Goal: Task Accomplishment & Management: Complete application form

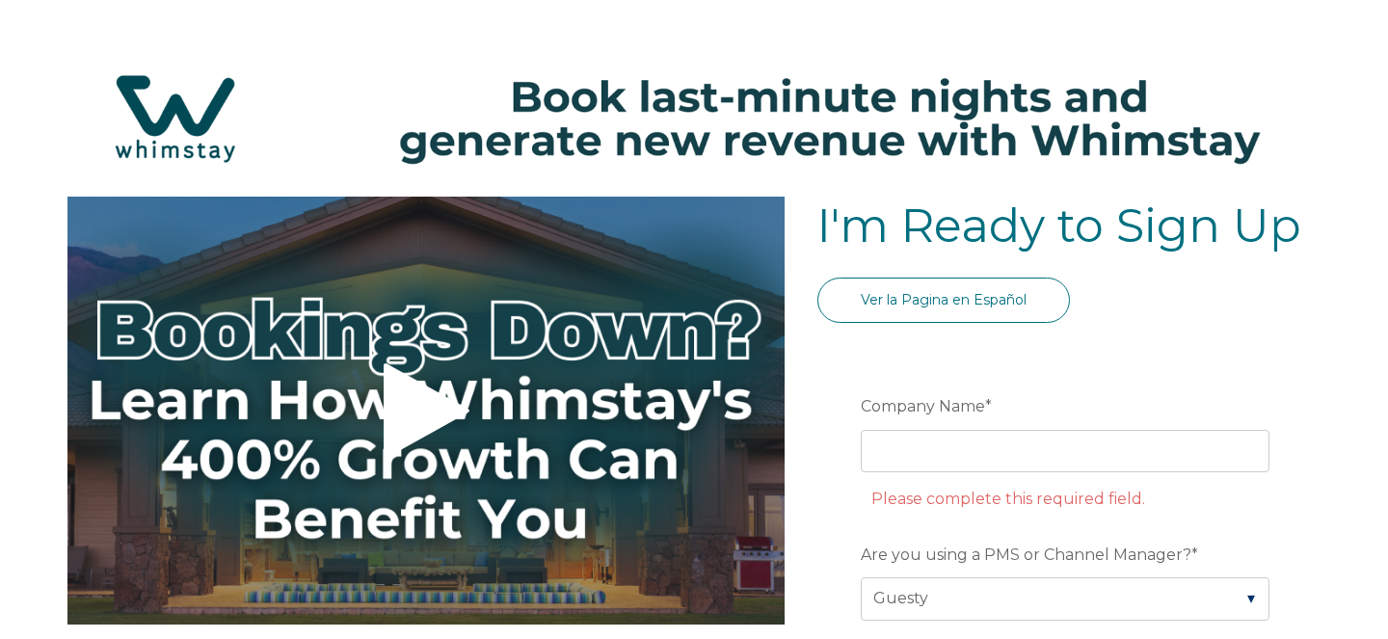
select select "Guesty"
select select "PH"
select select "Standard"
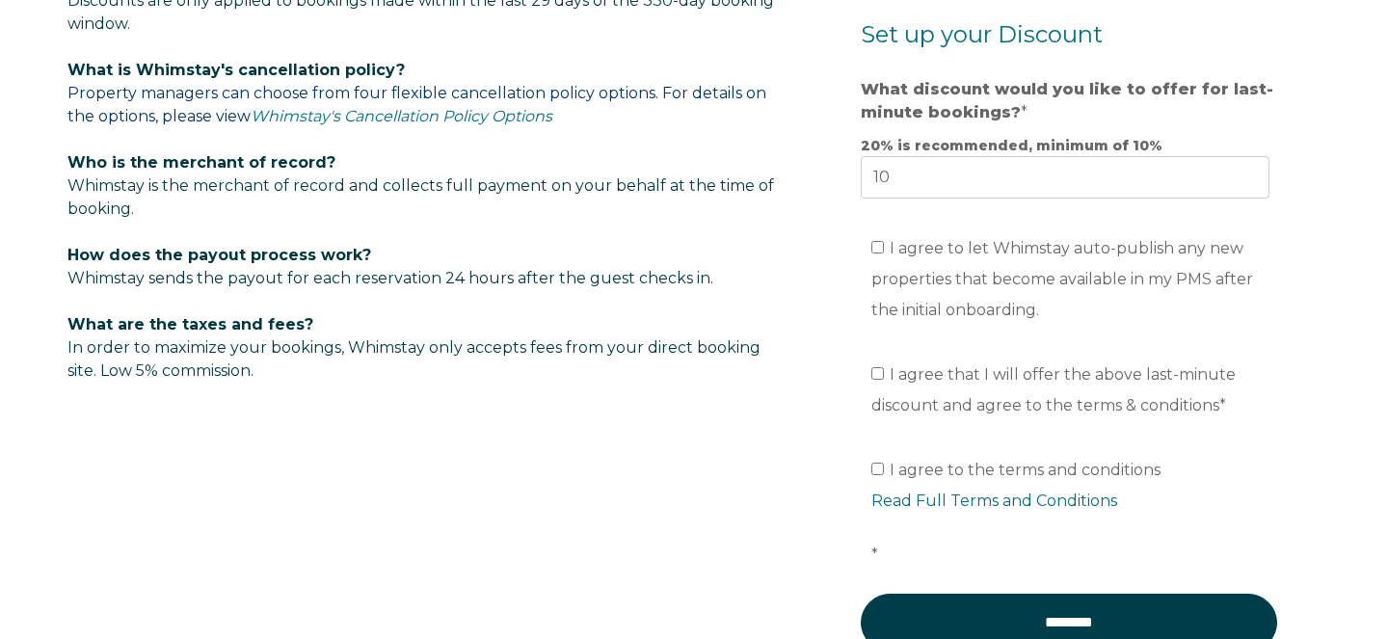
scroll to position [1305, 0]
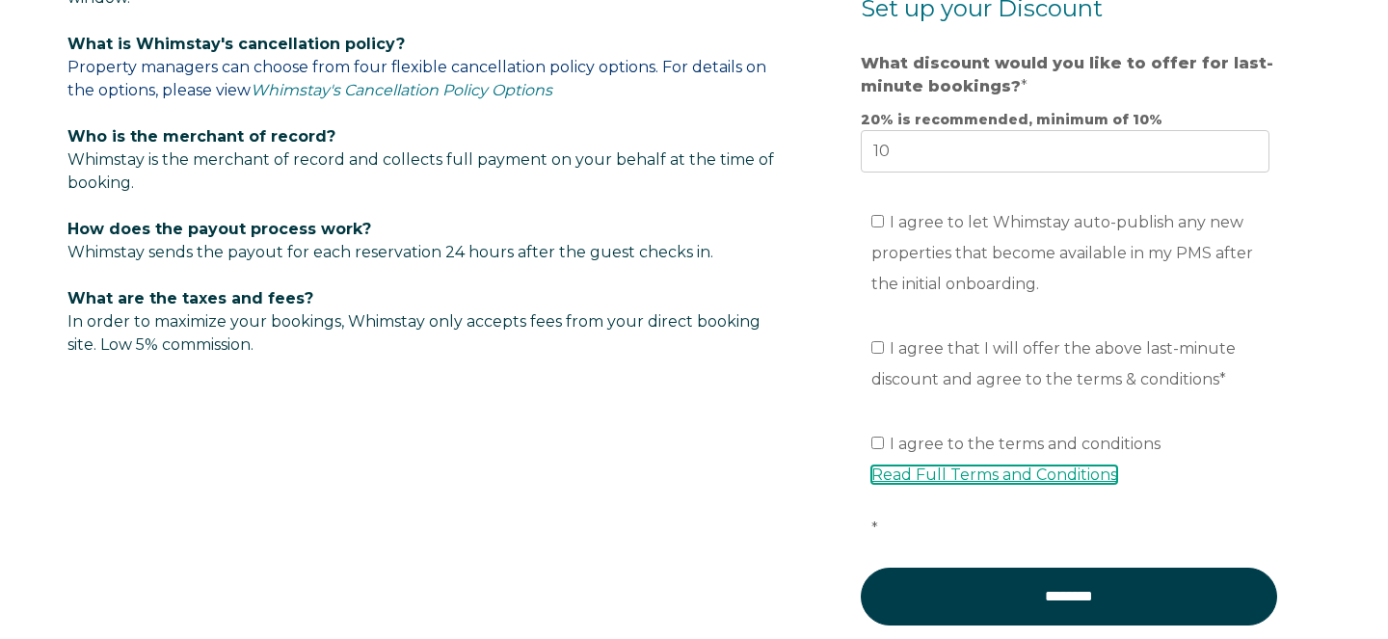
click at [1077, 476] on link "Read Full Terms and Conditions" at bounding box center [994, 475] width 246 height 18
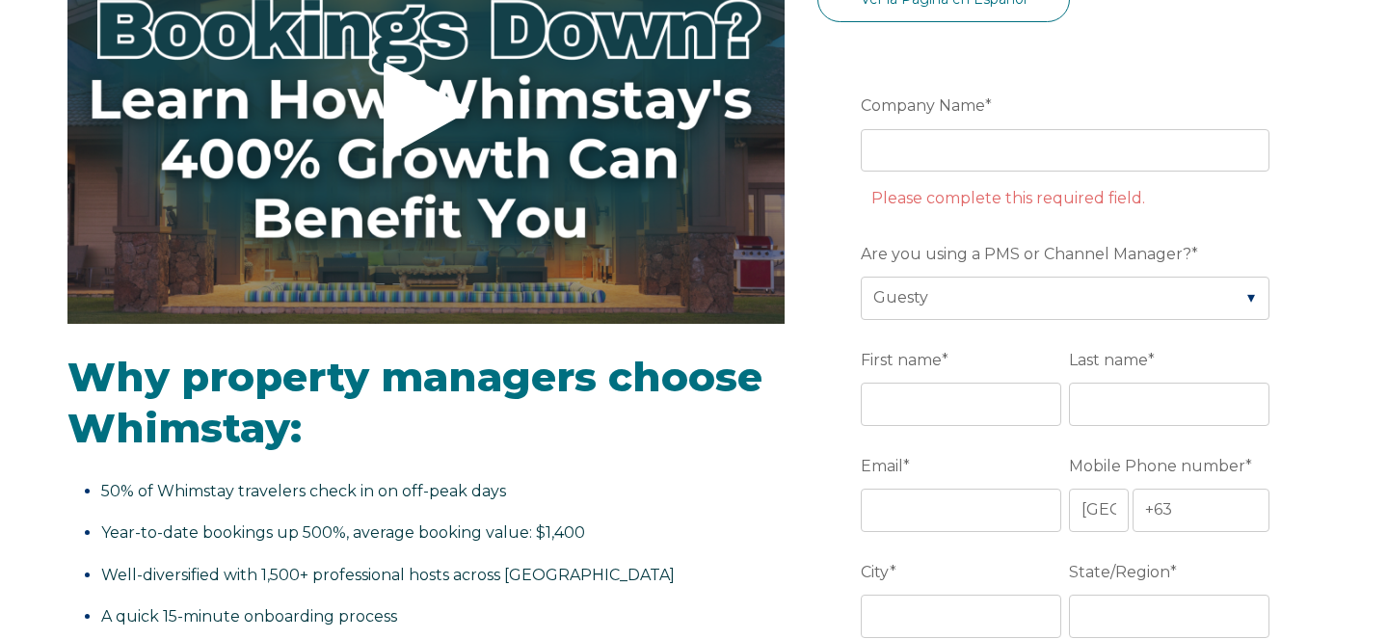
scroll to position [314, 0]
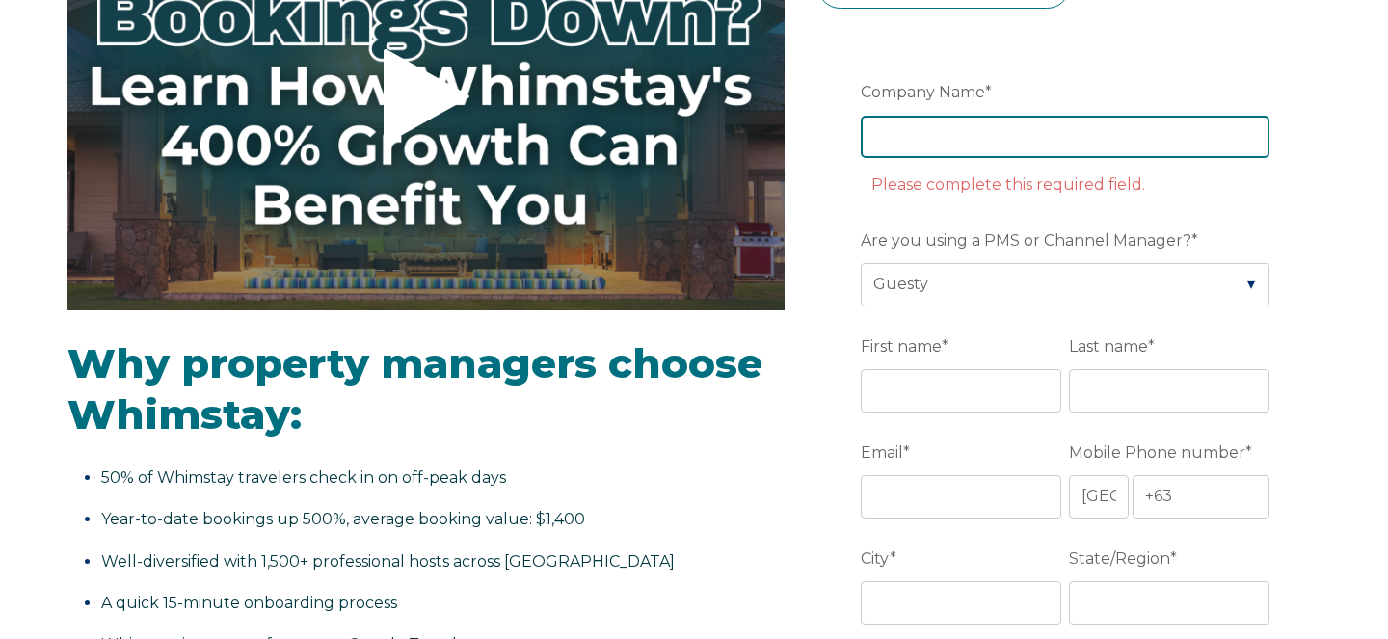
click at [964, 126] on input "Company Name *" at bounding box center [1065, 137] width 409 height 42
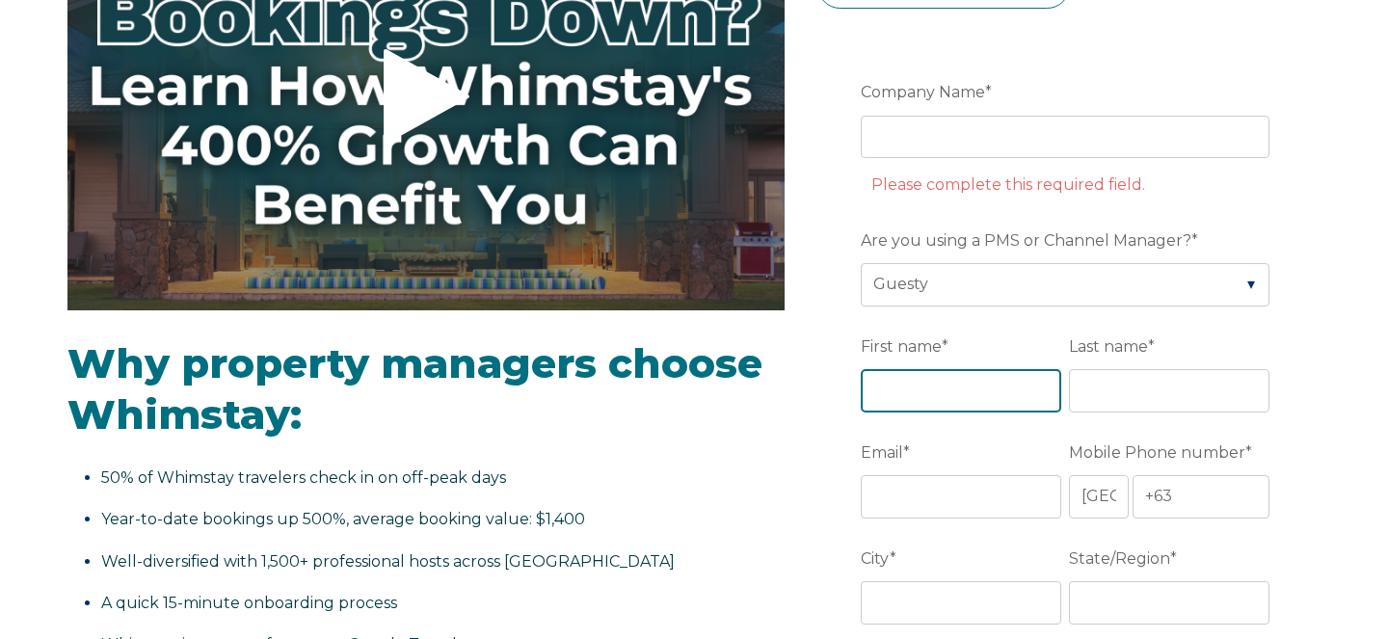
click at [927, 334] on div "First name *" at bounding box center [965, 371] width 208 height 83
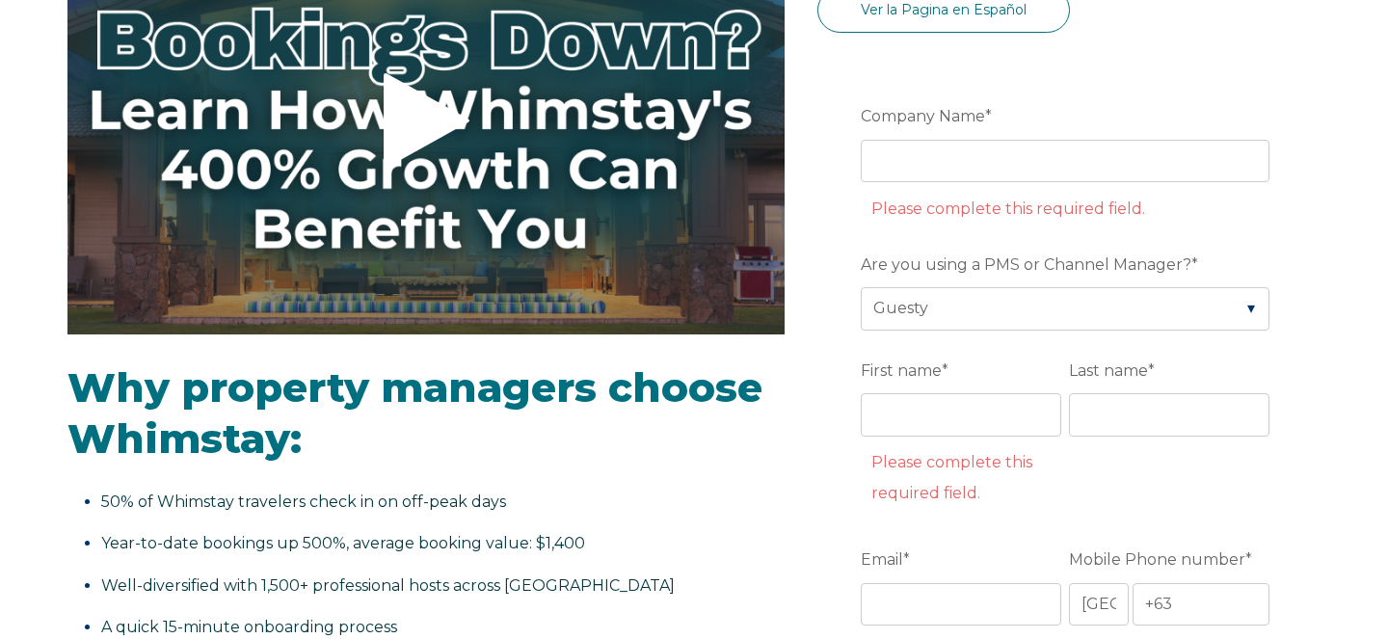
scroll to position [249, 0]
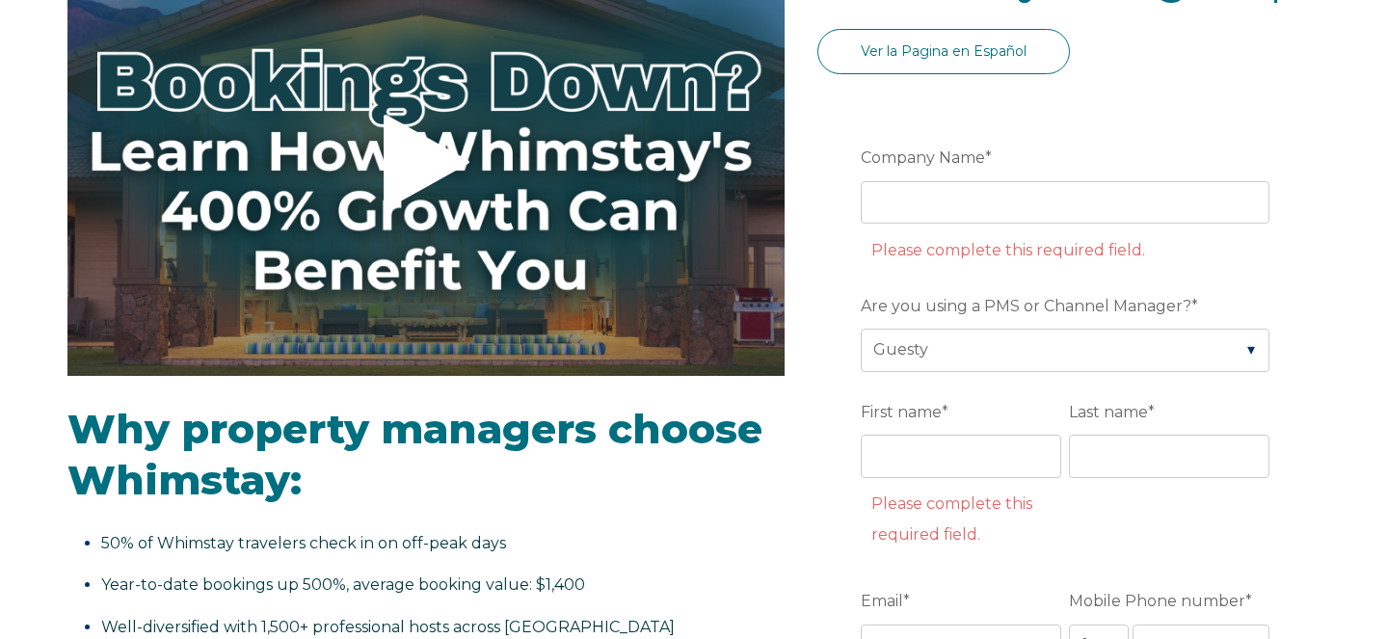
click at [941, 179] on div "Company Name * Please complete this required field." at bounding box center [1069, 203] width 416 height 124
click at [942, 191] on input "Company Name *" at bounding box center [1065, 202] width 409 height 42
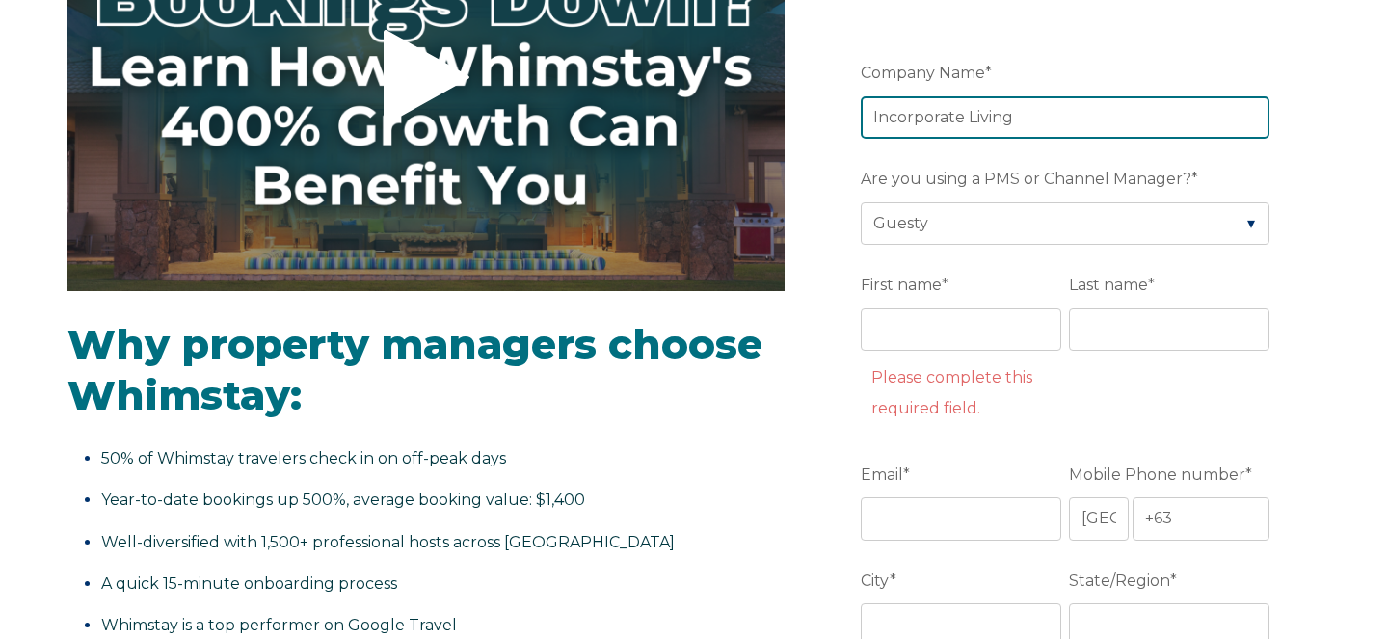
scroll to position [339, 0]
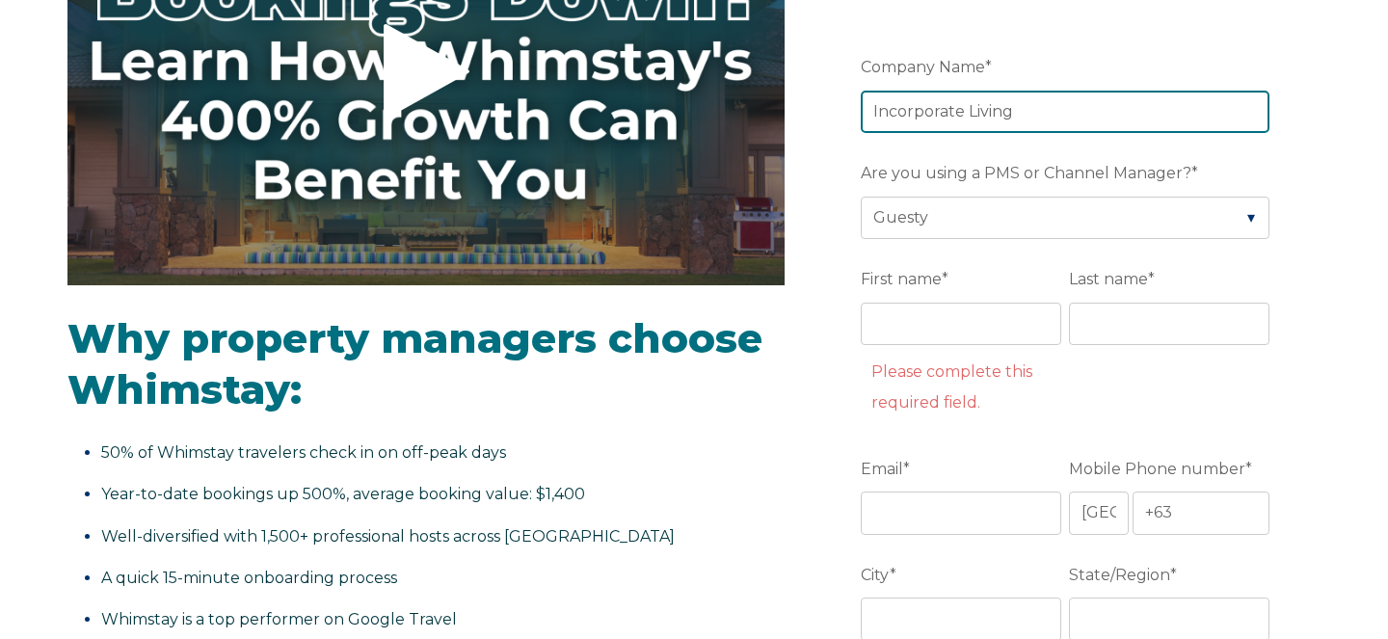
type input "Incorporate Living"
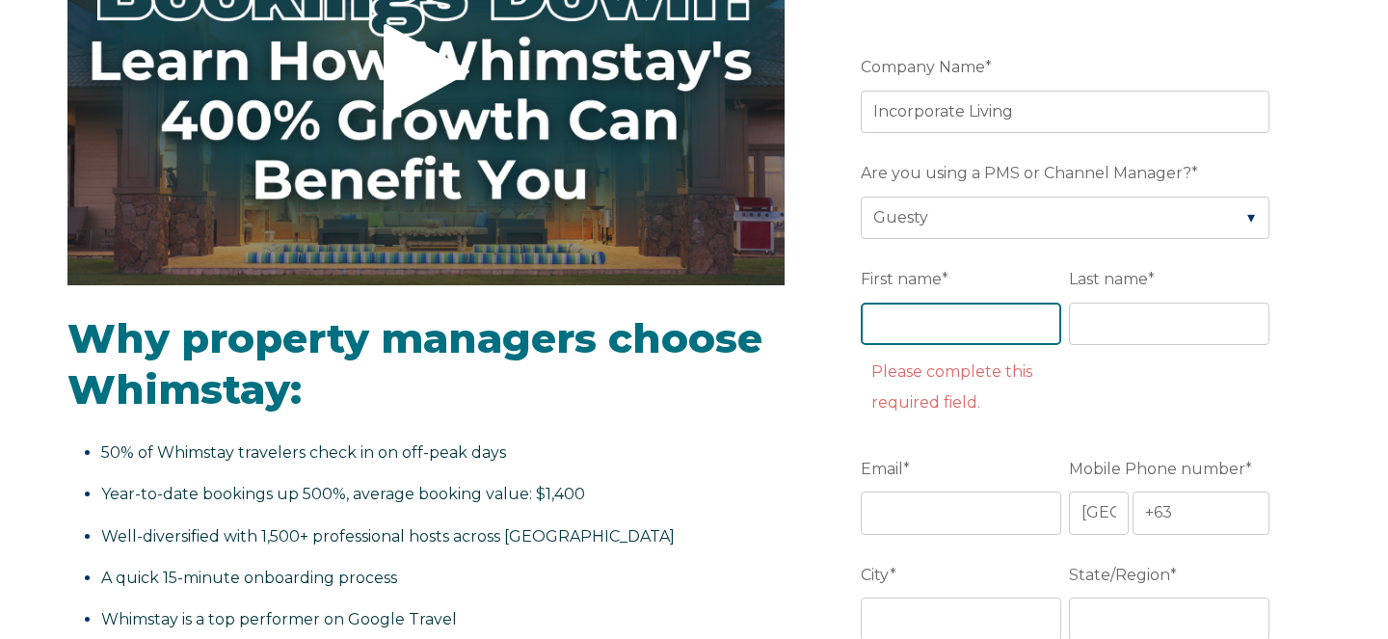
click at [968, 314] on input "First name *" at bounding box center [961, 324] width 200 height 42
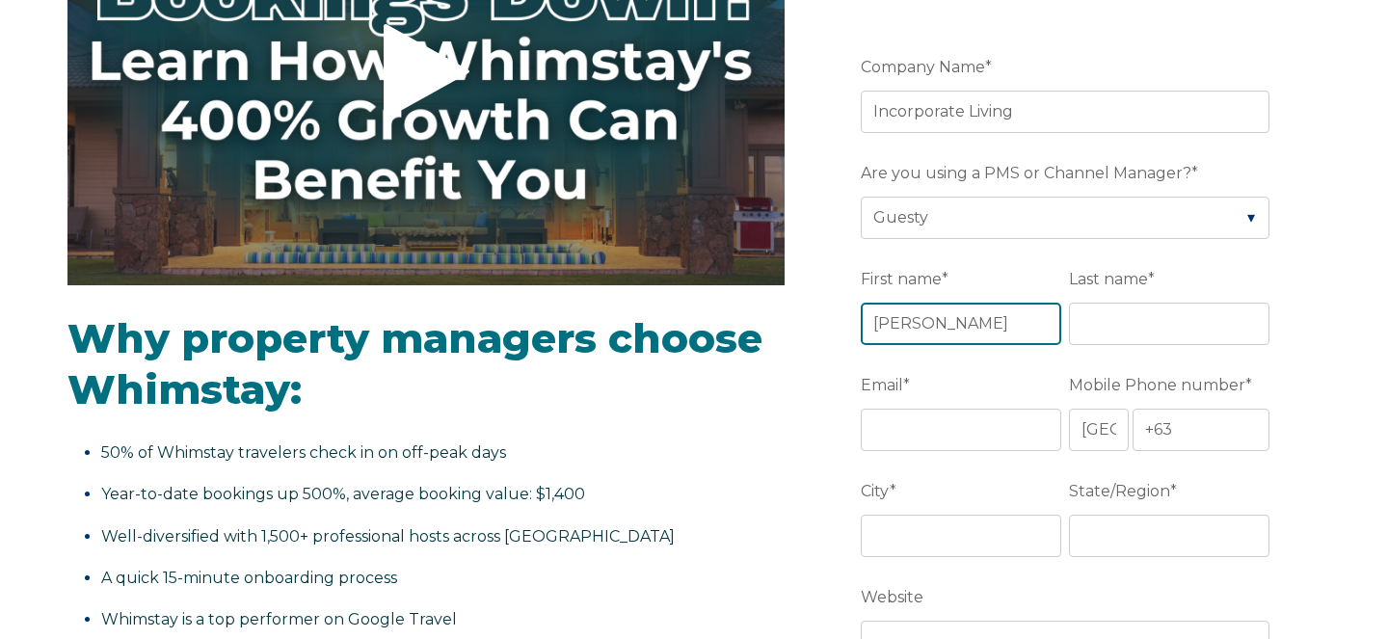
type input "[PERSON_NAME]"
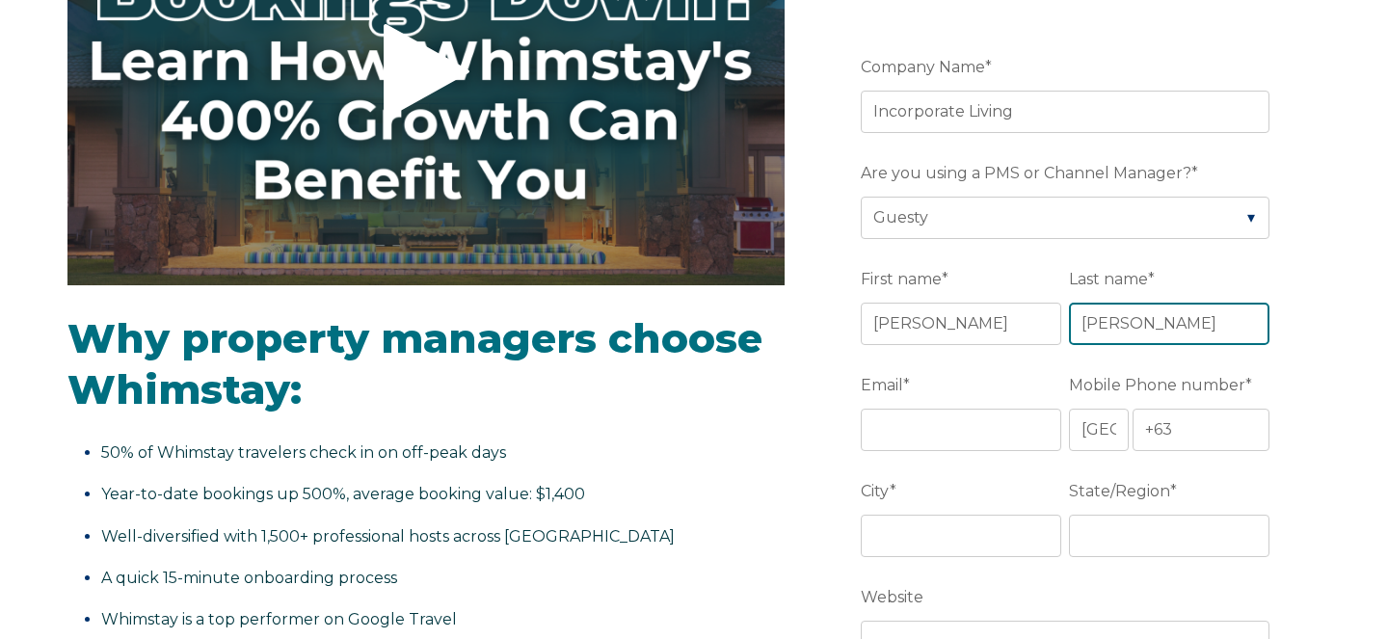
type input "[PERSON_NAME]"
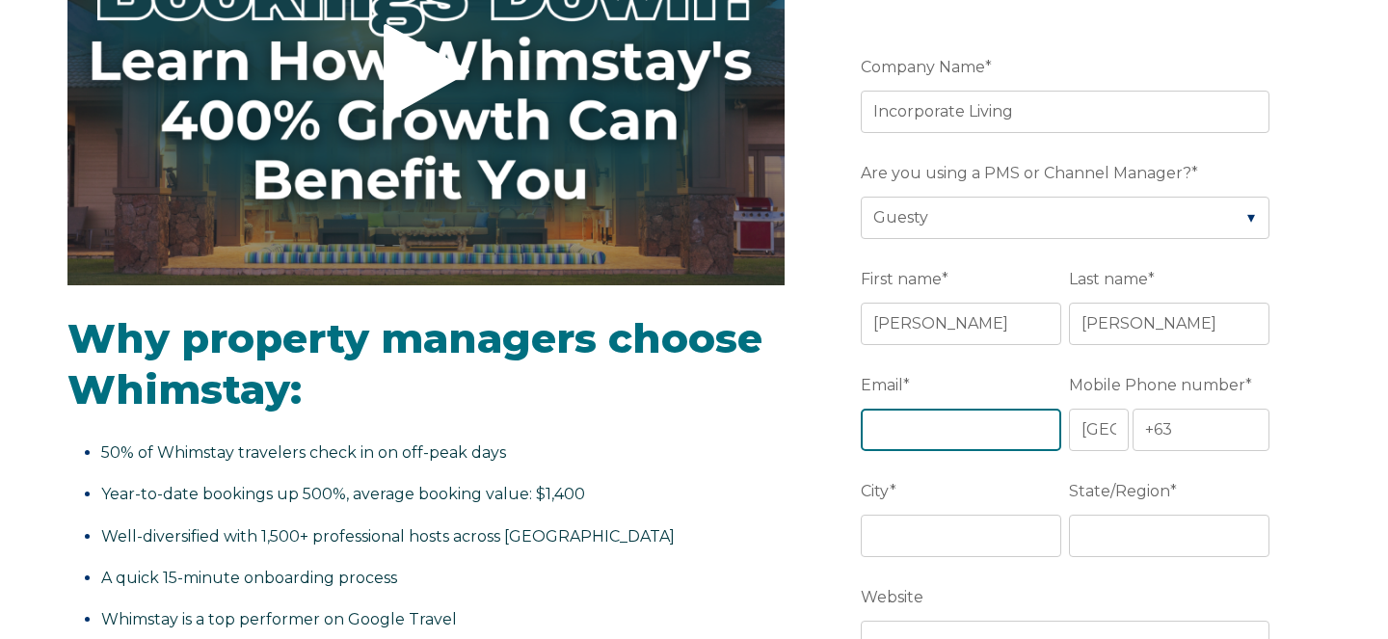
click at [960, 435] on input "Email *" at bounding box center [961, 430] width 200 height 42
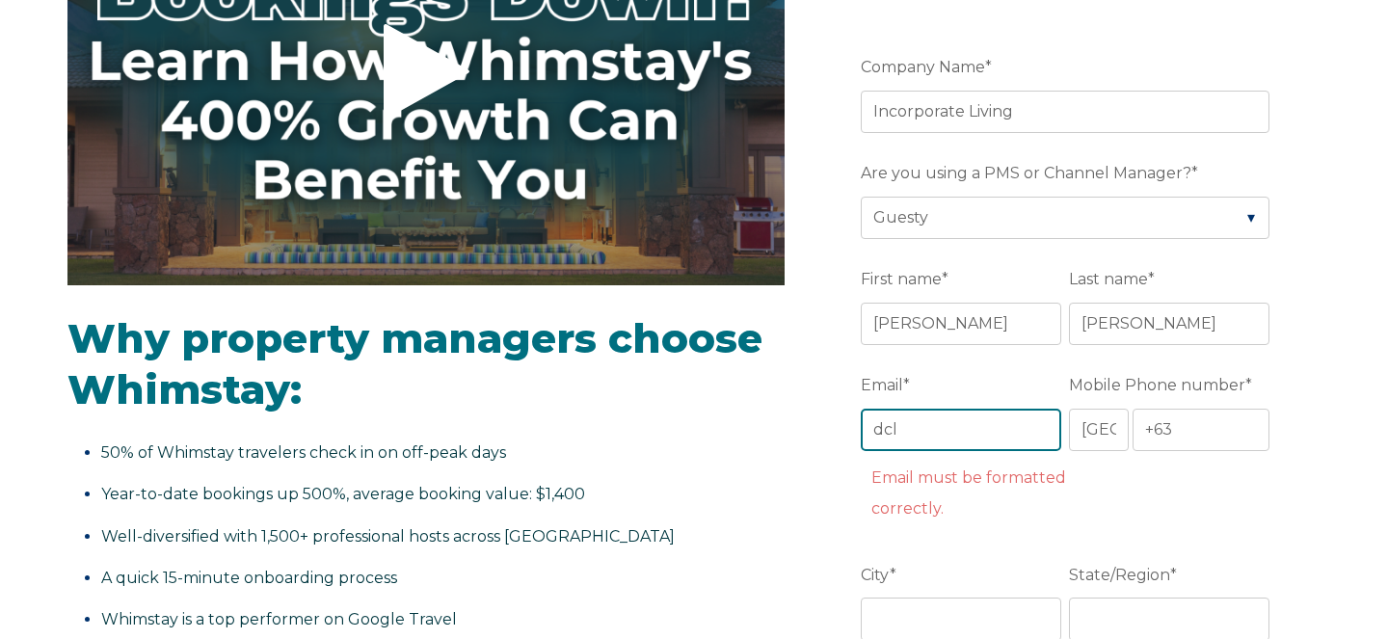
type input "[EMAIL_ADDRESS][DOMAIN_NAME]"
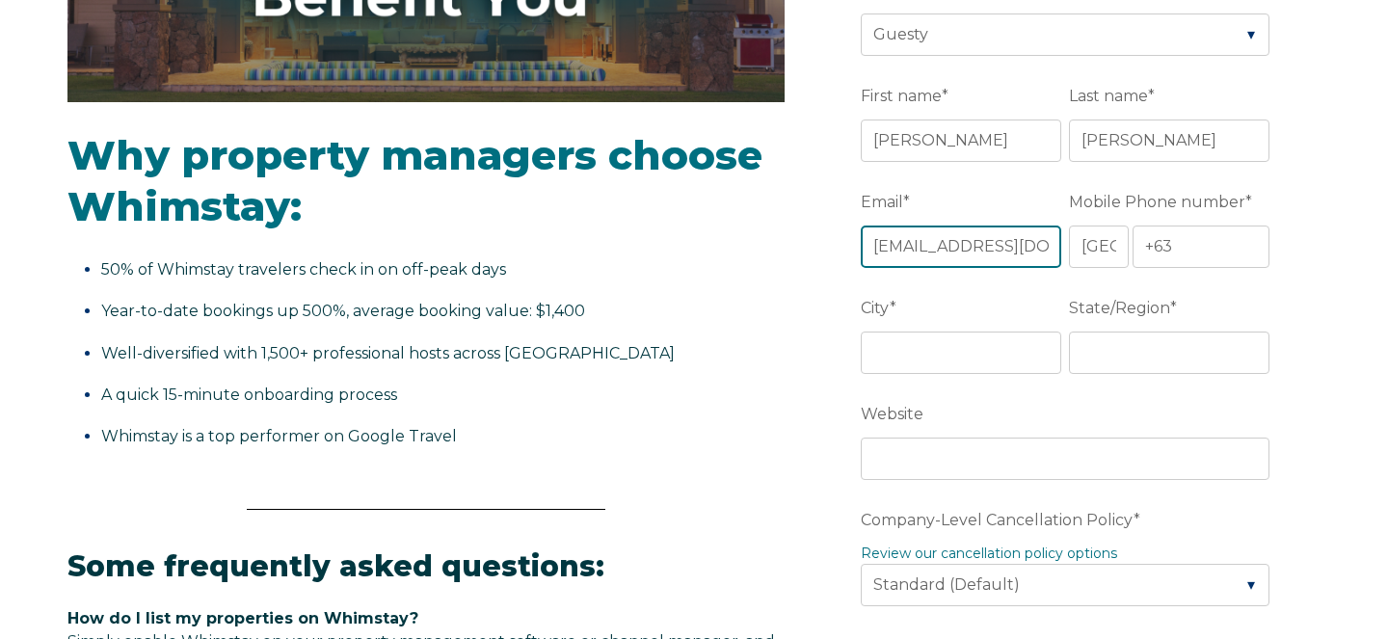
scroll to position [557, 0]
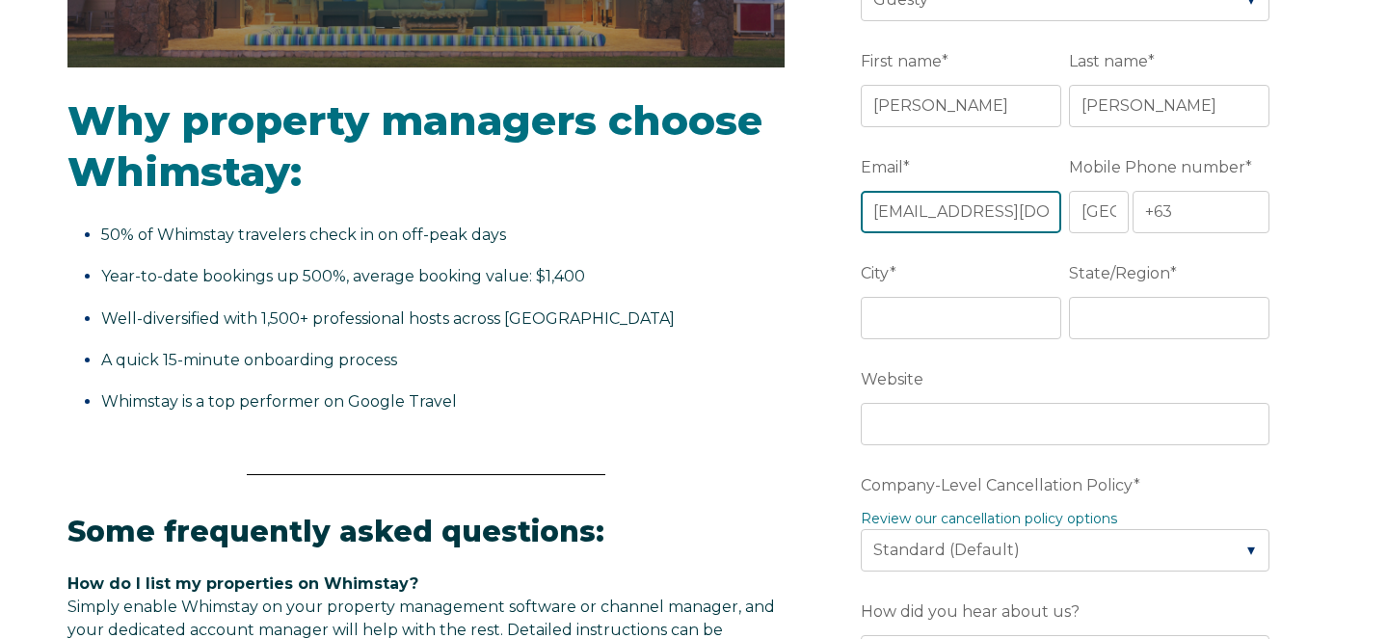
drag, startPoint x: 927, startPoint y: 211, endPoint x: 823, endPoint y: 211, distance: 104.1
click at [825, 211] on form "Company Name * Incorporate Living Are you using a PMS or Channel Manager? * Ple…" at bounding box center [1068, 594] width 503 height 1610
click at [1094, 199] on select "* [GEOGRAPHIC_DATA] (‫[GEOGRAPHIC_DATA]‬‎) [GEOGRAPHIC_DATA] ([GEOGRAPHIC_DATA]…" at bounding box center [1099, 212] width 60 height 42
click at [1106, 218] on select "* [GEOGRAPHIC_DATA] (‫[GEOGRAPHIC_DATA]‬‎) [GEOGRAPHIC_DATA] ([GEOGRAPHIC_DATA]…" at bounding box center [1099, 212] width 60 height 42
select select "CA"
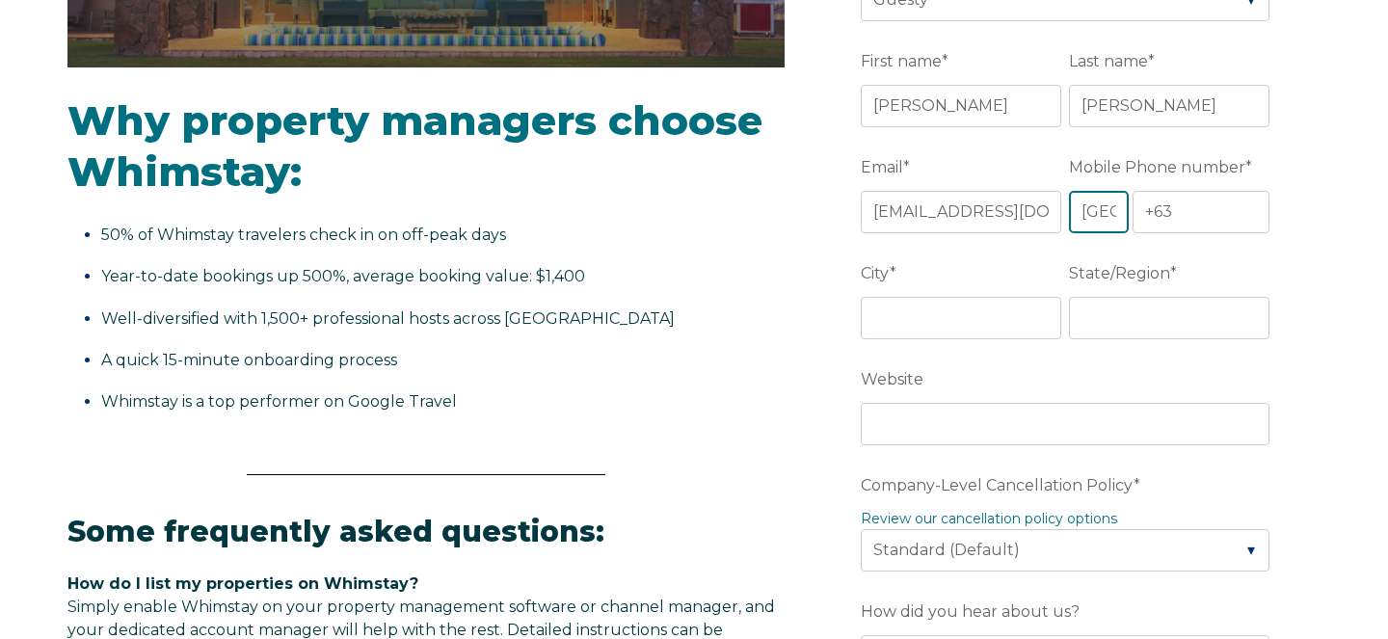
type input "+1"
click at [1126, 214] on select "* [GEOGRAPHIC_DATA] (‫[GEOGRAPHIC_DATA]‬‎) [GEOGRAPHIC_DATA] ([GEOGRAPHIC_DATA]…" at bounding box center [1099, 212] width 60 height 42
select select "US"
click at [1196, 212] on input "+1" at bounding box center [1201, 212] width 137 height 42
type input "[PHONE_NUMBER]"
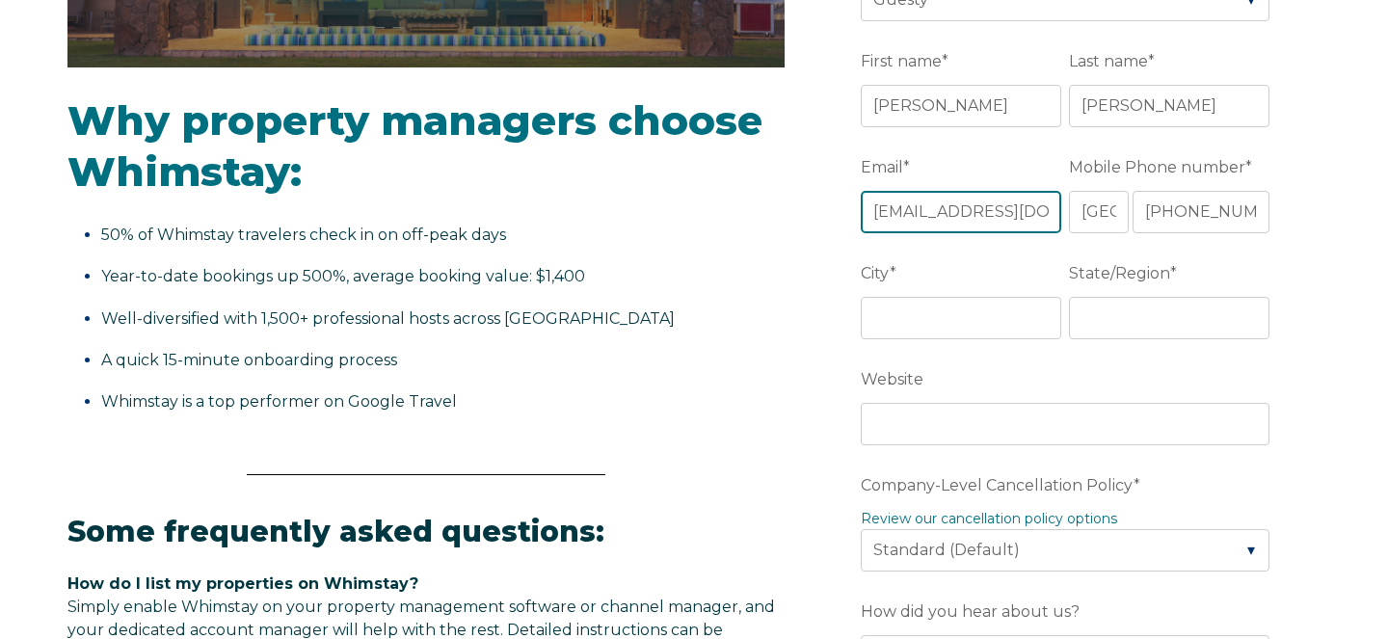
drag, startPoint x: 930, startPoint y: 213, endPoint x: 859, endPoint y: 213, distance: 71.3
click at [859, 213] on form "Company Name * Incorporate Living Are you using a PMS or Channel Manager? * Ple…" at bounding box center [1068, 594] width 503 height 1610
type input "[EMAIL_ADDRESS][DOMAIN_NAME]"
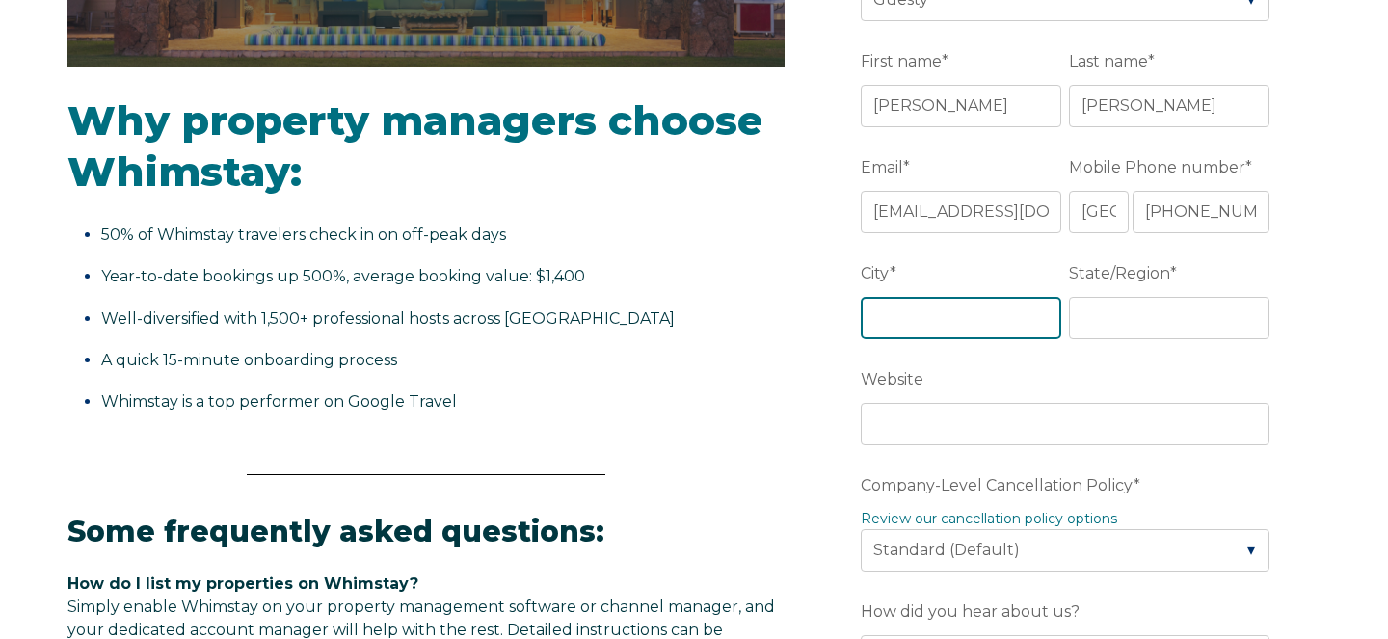
click at [911, 317] on input "City *" at bounding box center [961, 318] width 200 height 42
type input "[GEOGRAPHIC_DATA]"
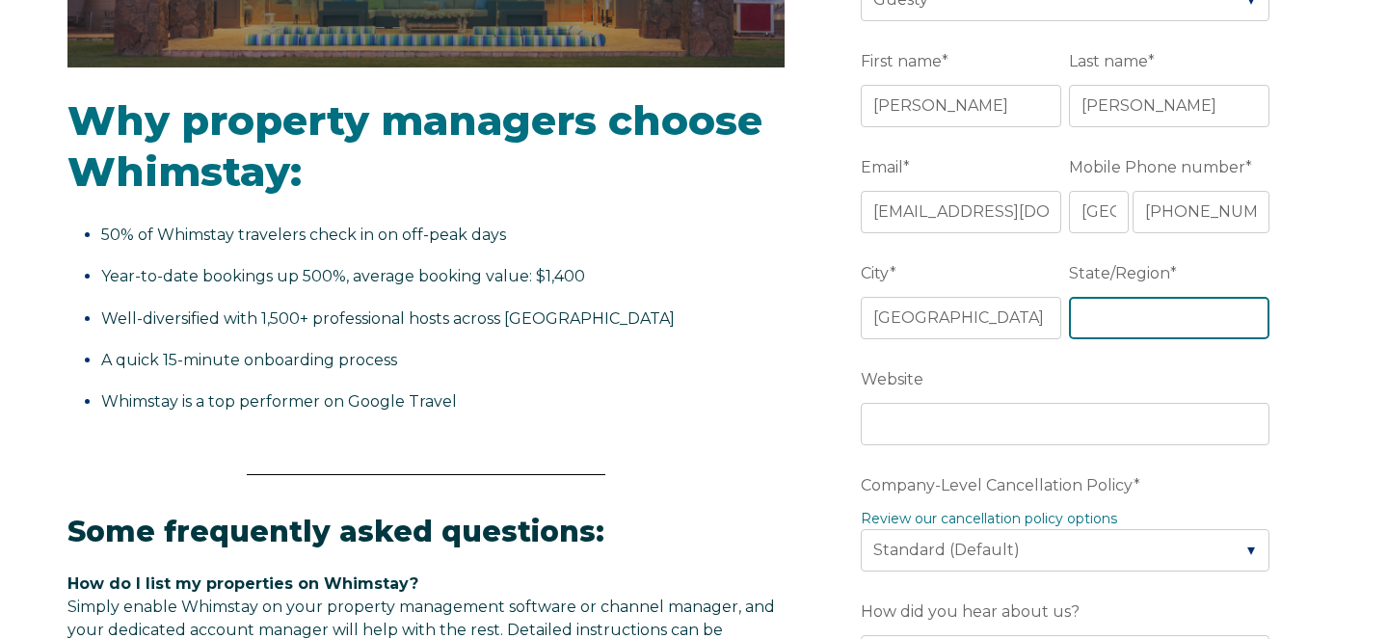
type input "AB"
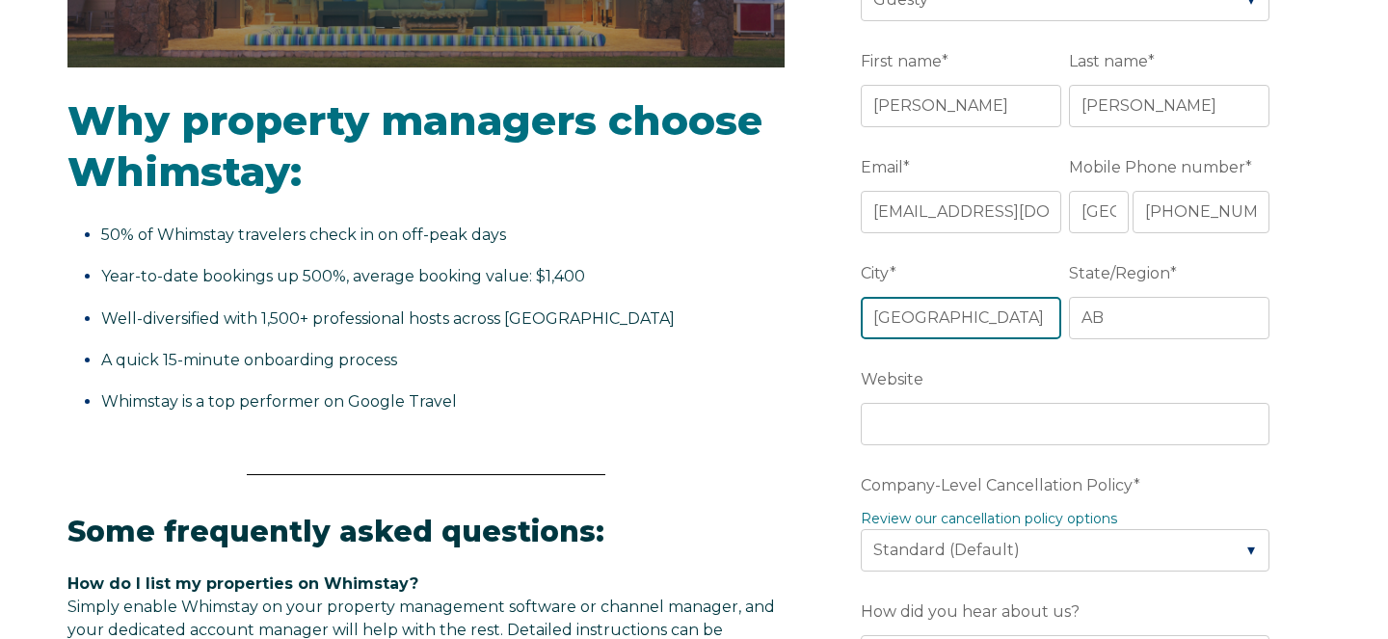
scroll to position [771, 0]
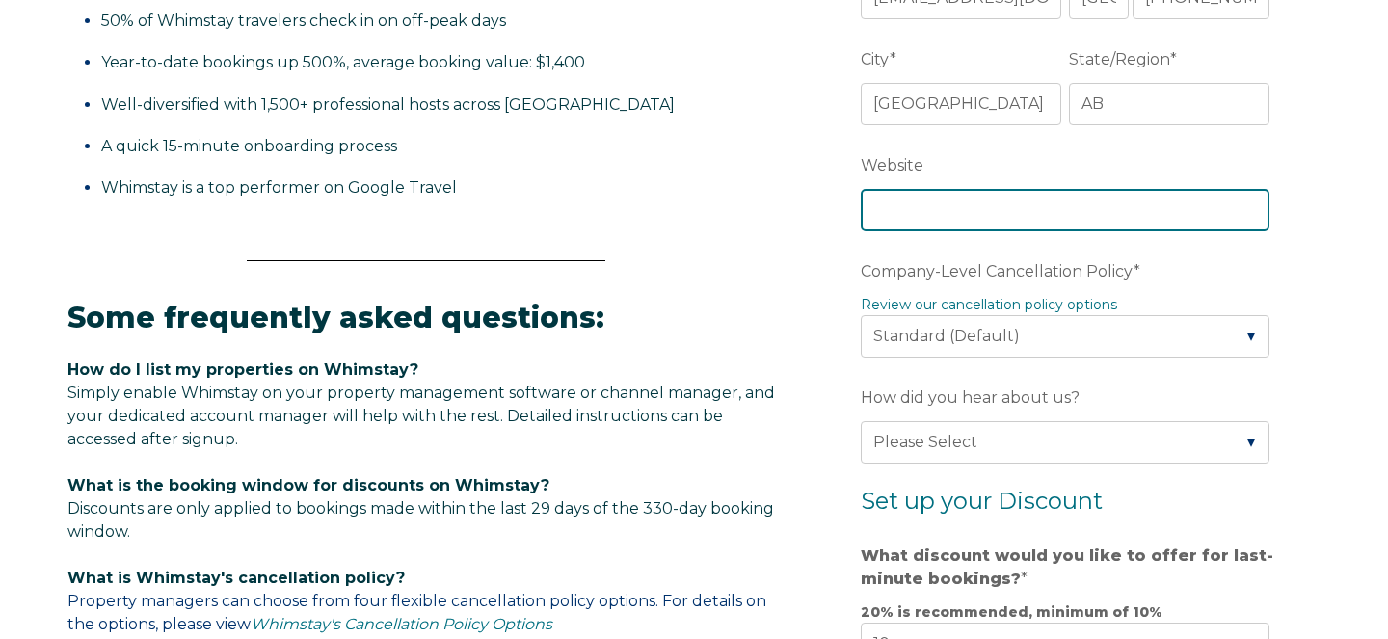
click at [926, 228] on input "Website" at bounding box center [1065, 210] width 409 height 42
paste input "[URL][DOMAIN_NAME]"
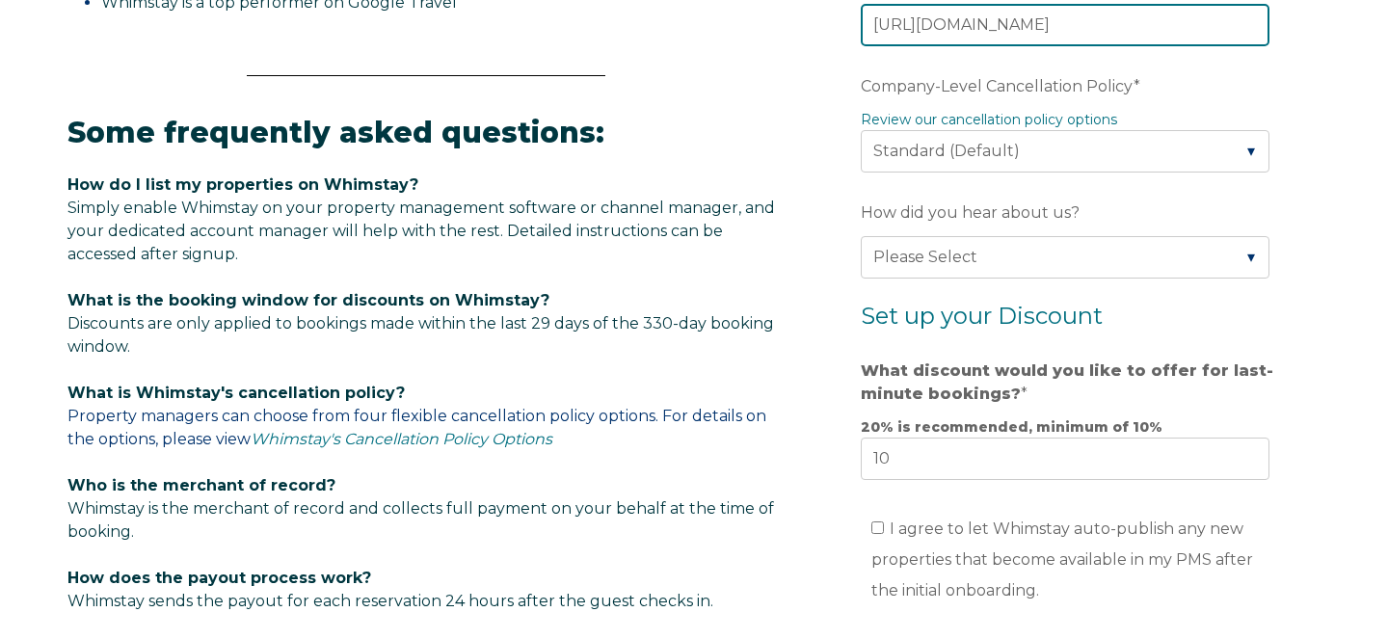
type input "[URL][DOMAIN_NAME]"
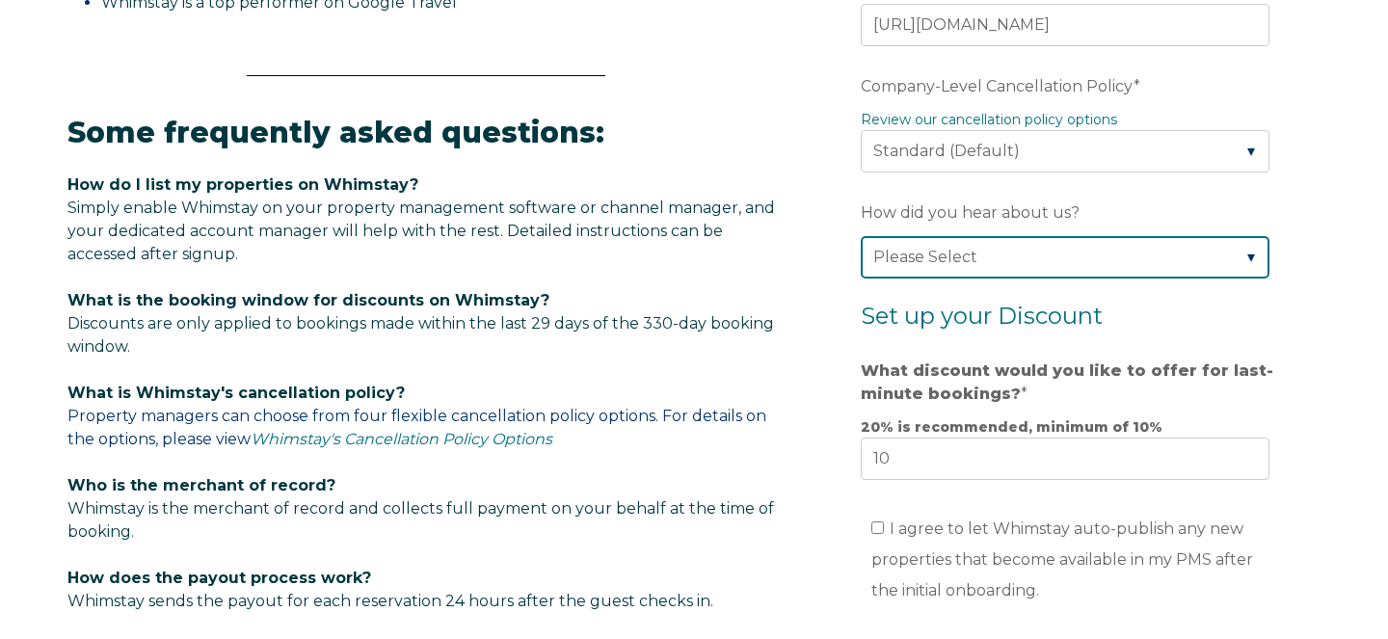
click at [952, 259] on select "Please Select Found Whimstay through a Google search Direct outreach from a Whi…" at bounding box center [1065, 257] width 409 height 42
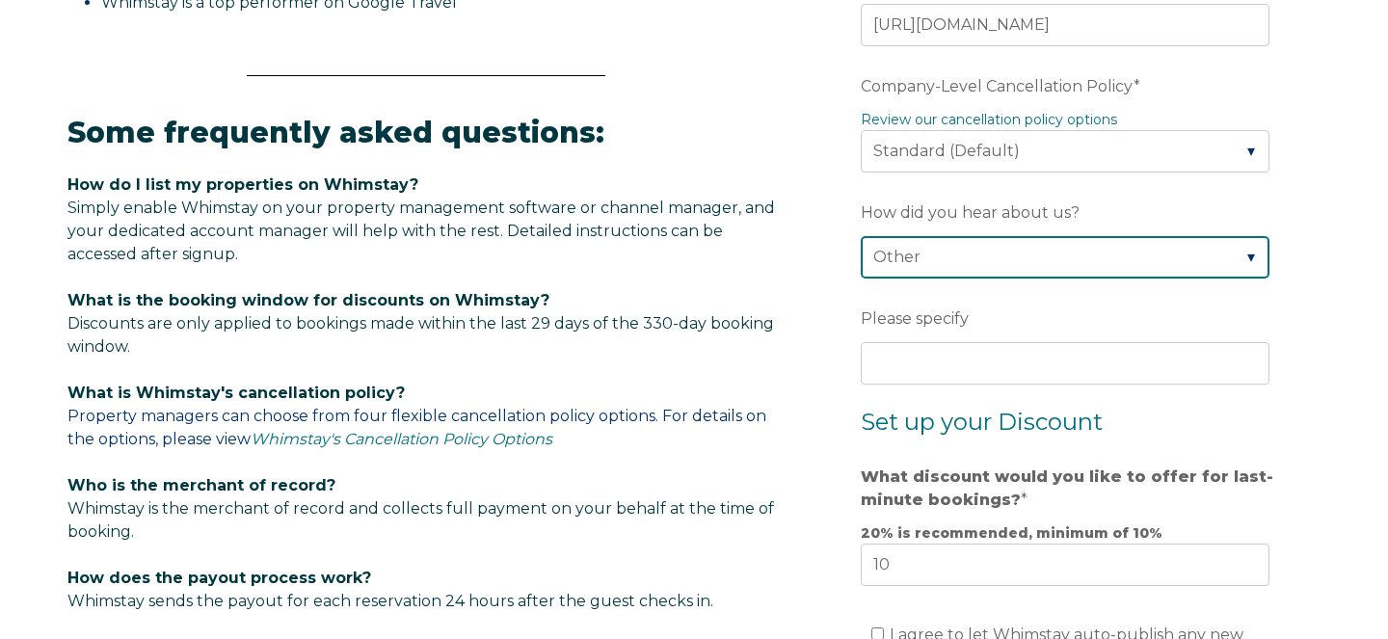
click at [982, 269] on select "Please Select Found Whimstay through a Google search Direct outreach from a Whi…" at bounding box center [1065, 257] width 409 height 42
select select "Google Search"
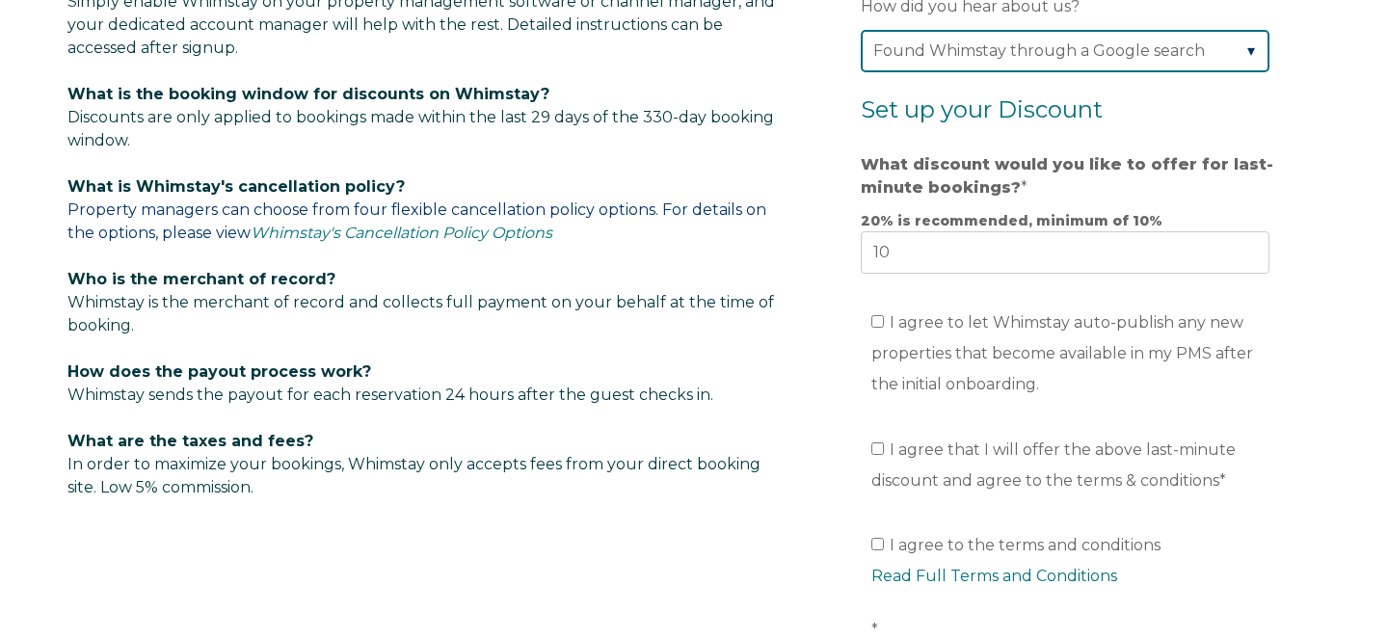
scroll to position [1187, 0]
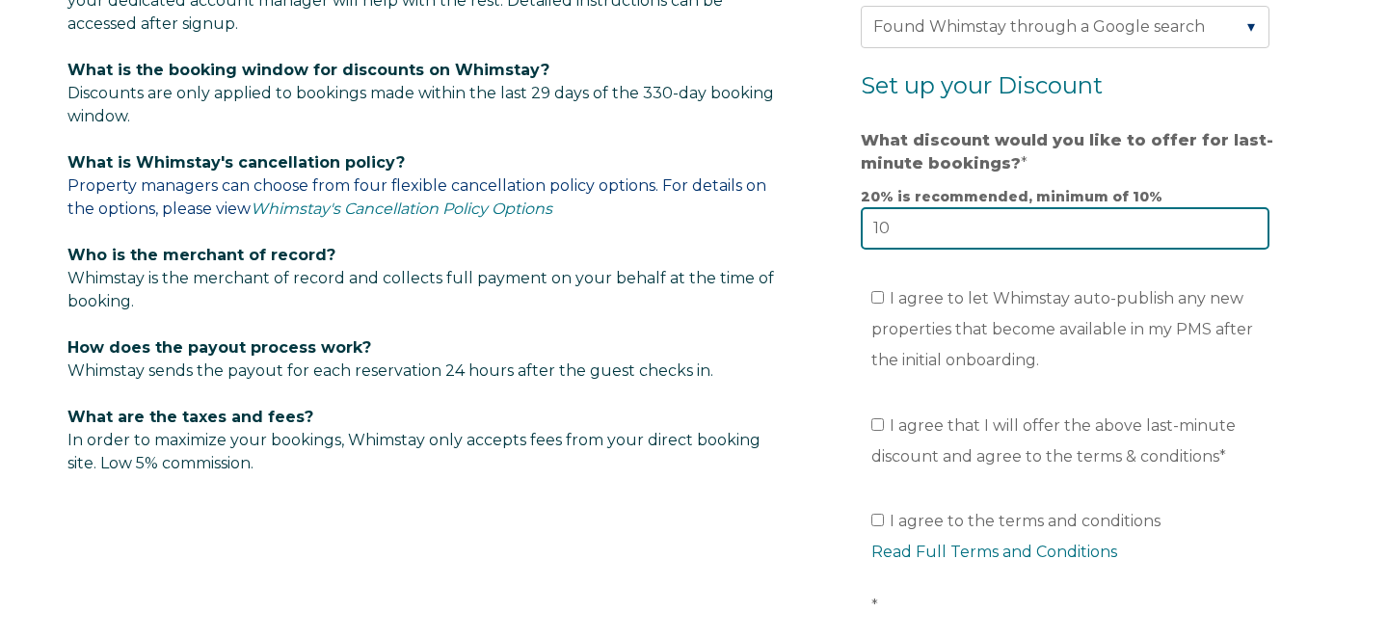
click at [922, 229] on input "10" at bounding box center [1065, 228] width 409 height 42
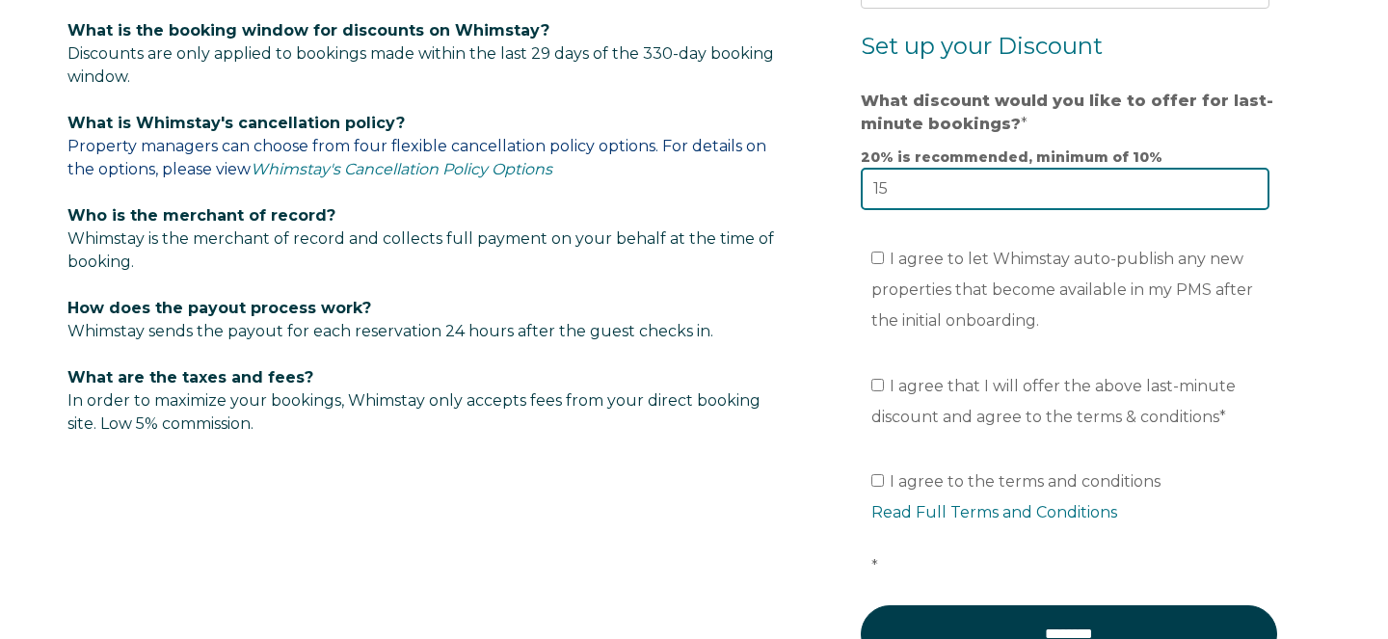
type input "15"
click at [914, 250] on span "I agree to let Whimstay auto-publish any new properties that become available i…" at bounding box center [1062, 290] width 382 height 80
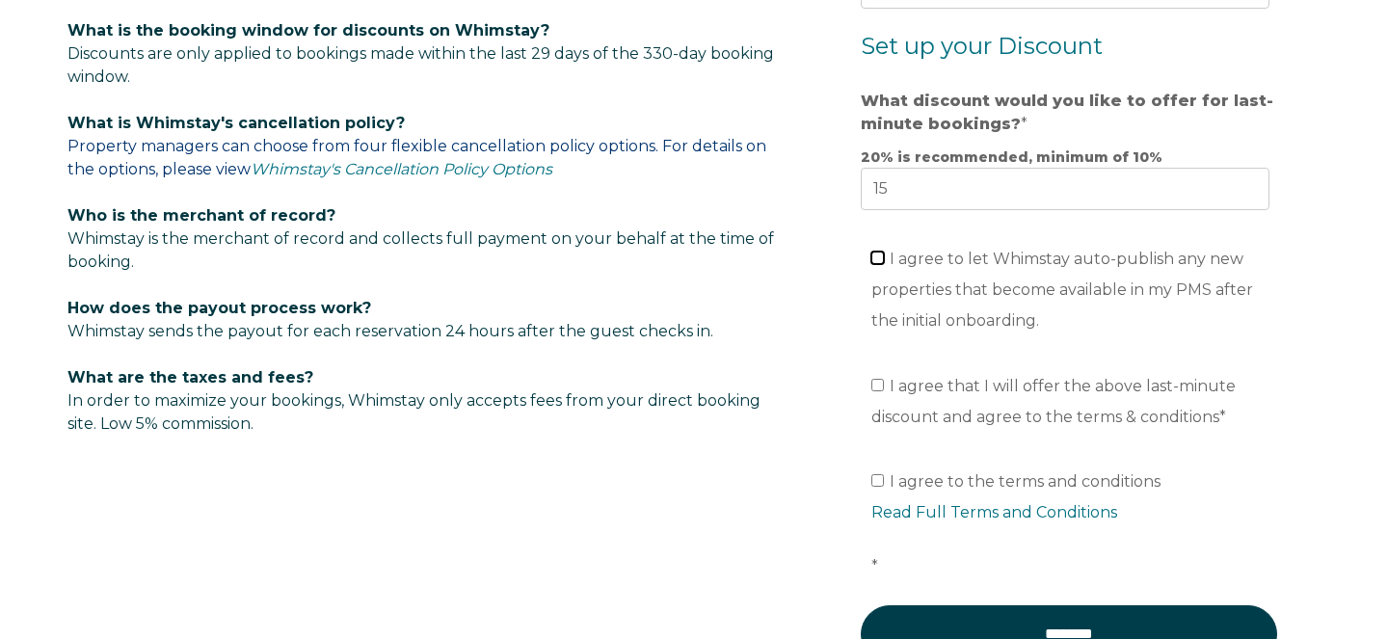
click at [884, 252] on input "I agree to let Whimstay auto-publish any new properties that become available i…" at bounding box center [877, 258] width 13 height 13
checkbox input "true"
click at [919, 382] on span "I agree that I will offer the above last-minute discount and agree to the terms…" at bounding box center [1053, 401] width 364 height 49
click at [884, 382] on input "I agree that I will offer the above last-minute discount and agree to the terms…" at bounding box center [877, 385] width 13 height 13
checkbox input "true"
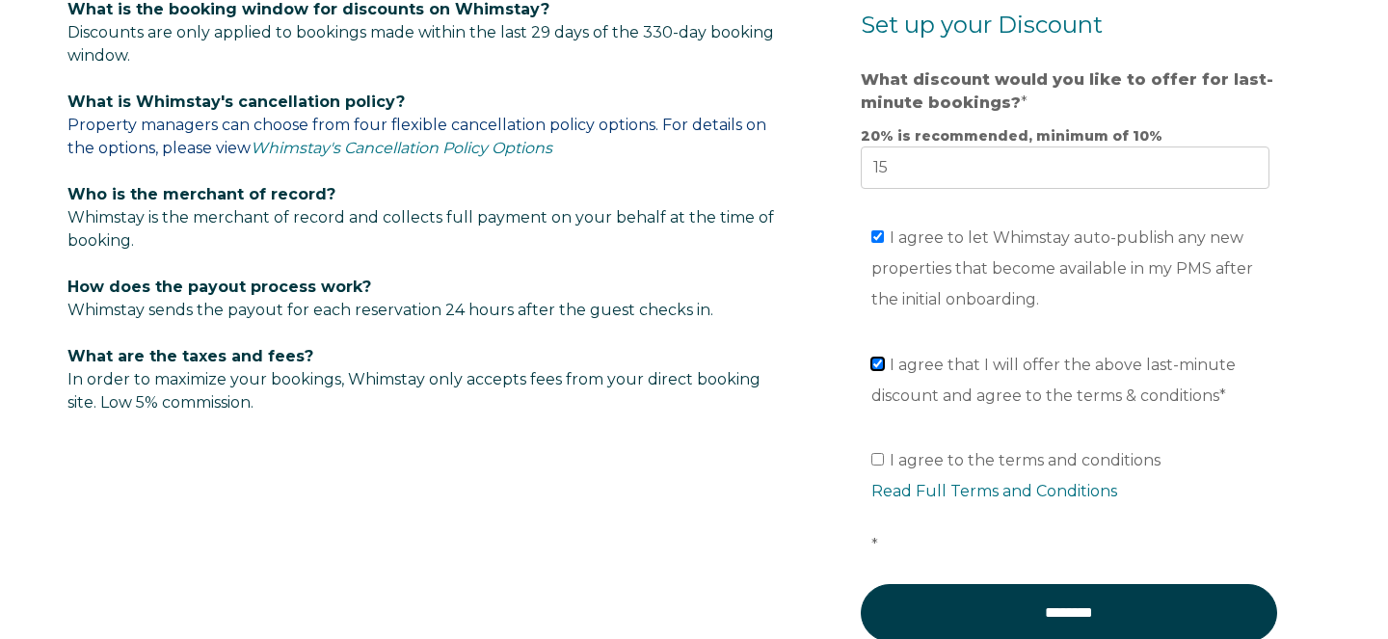
scroll to position [1249, 0]
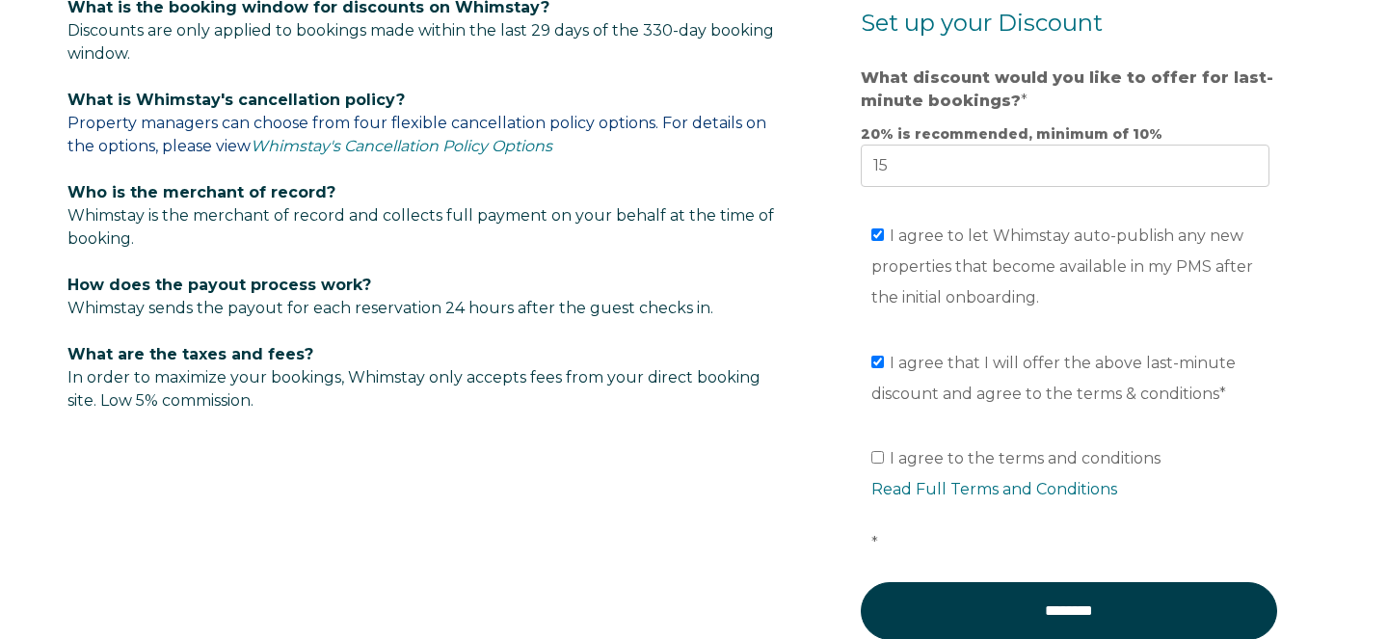
click at [927, 463] on span "I agree to the terms and conditions Read Full Terms and Conditions *" at bounding box center [1075, 500] width 409 height 103
click at [884, 463] on input "I agree to the terms and conditions Read Full Terms and Conditions *" at bounding box center [877, 457] width 13 height 13
checkbox input "true"
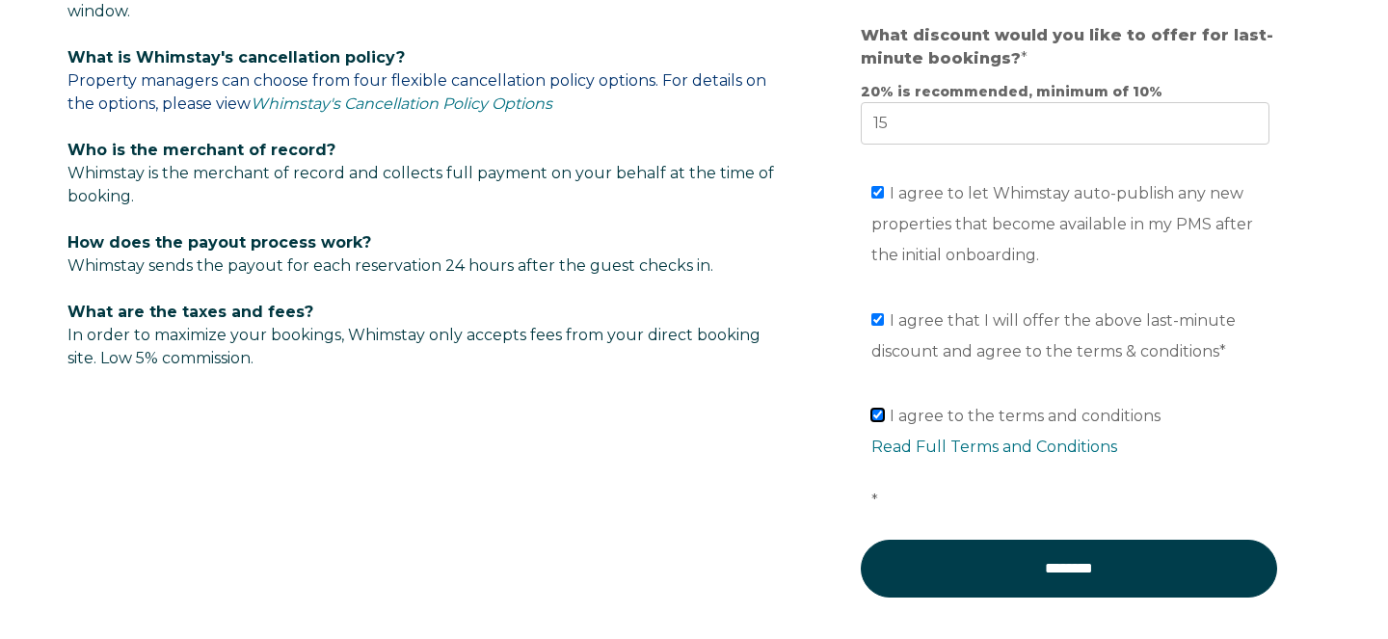
scroll to position [1296, 0]
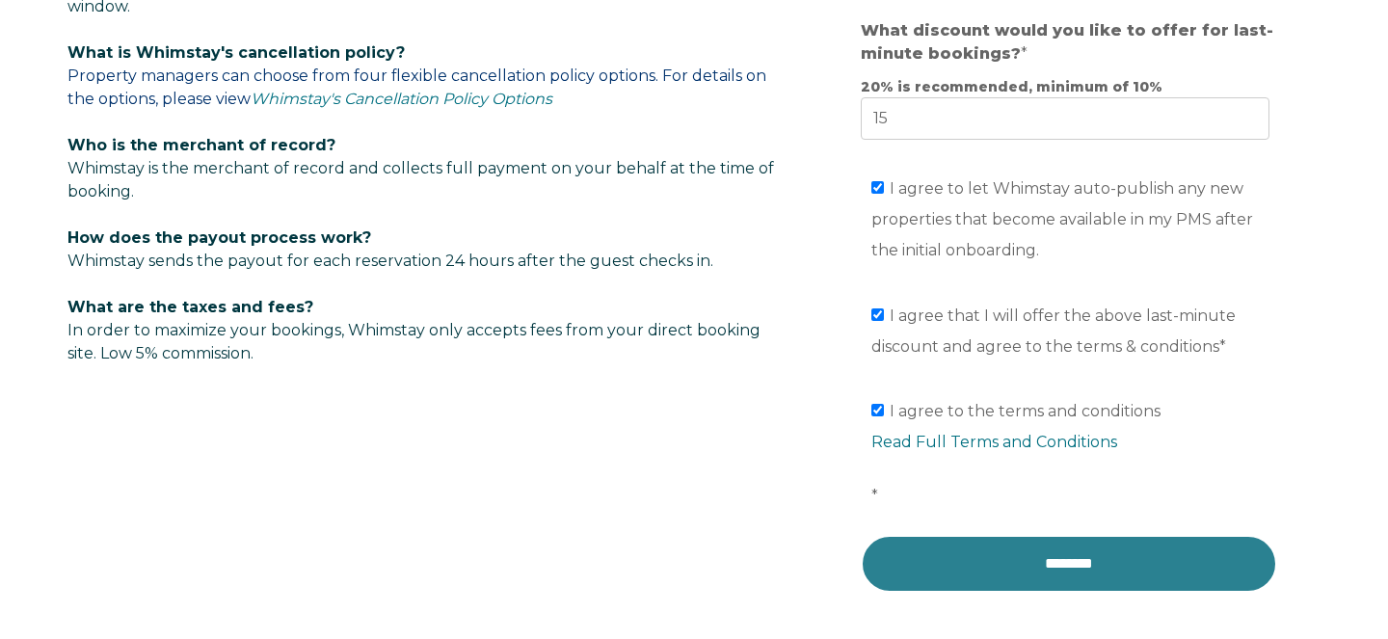
click at [1042, 559] on input "********" at bounding box center [1069, 564] width 416 height 58
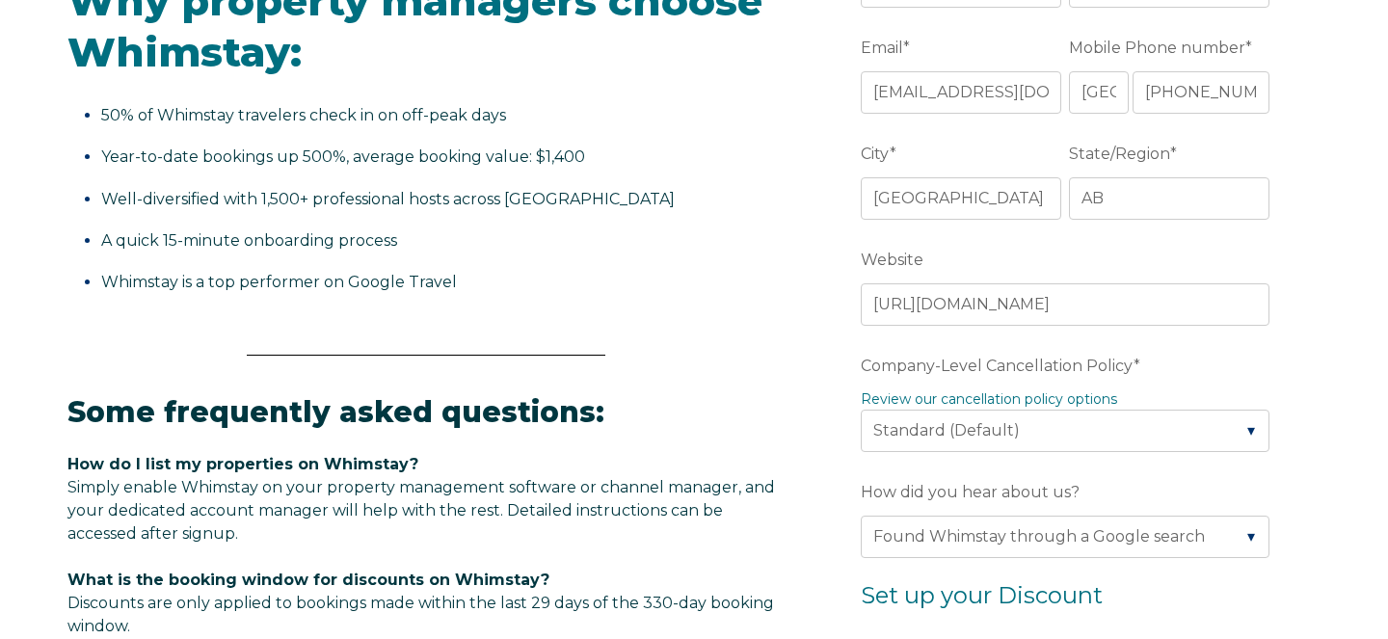
scroll to position [433, 0]
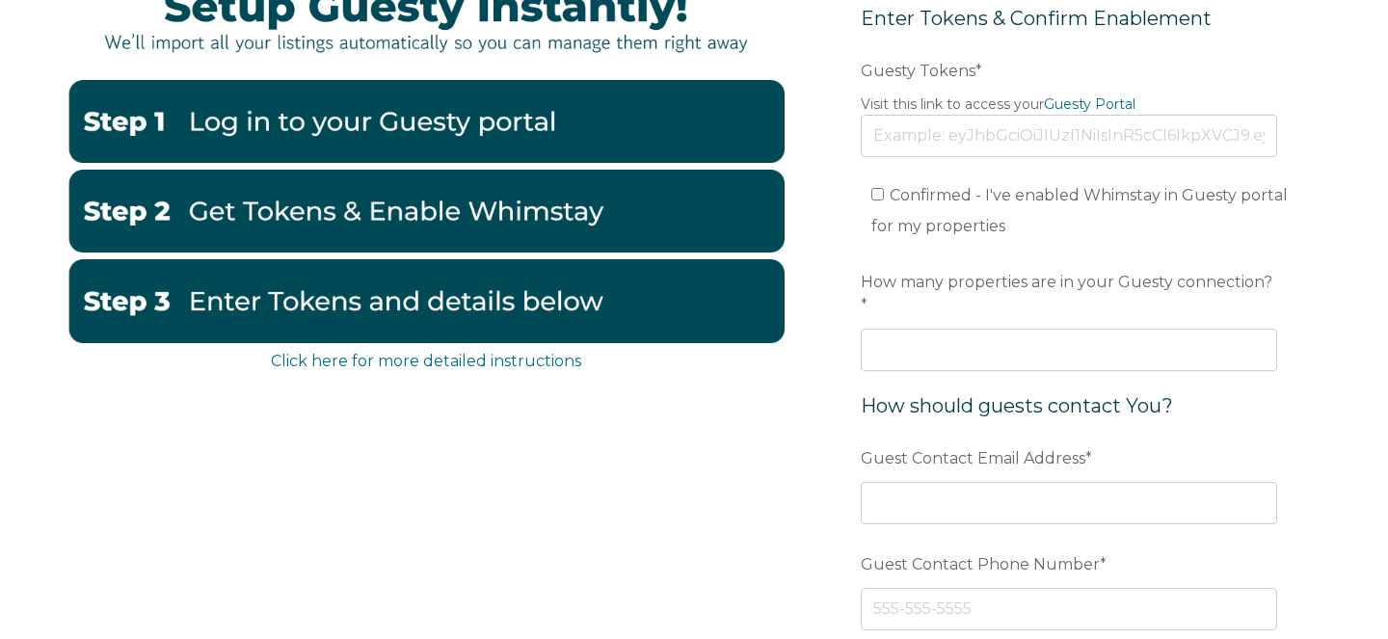
scroll to position [151, 0]
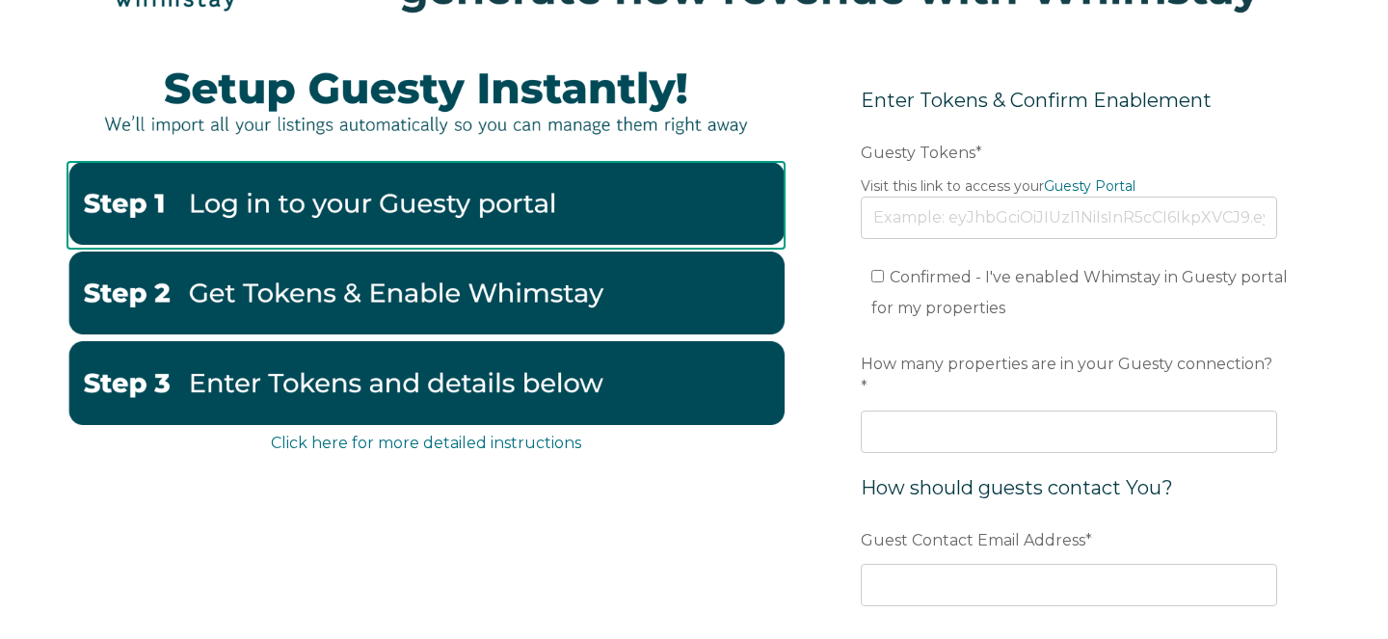
click at [407, 214] on img at bounding box center [425, 203] width 717 height 83
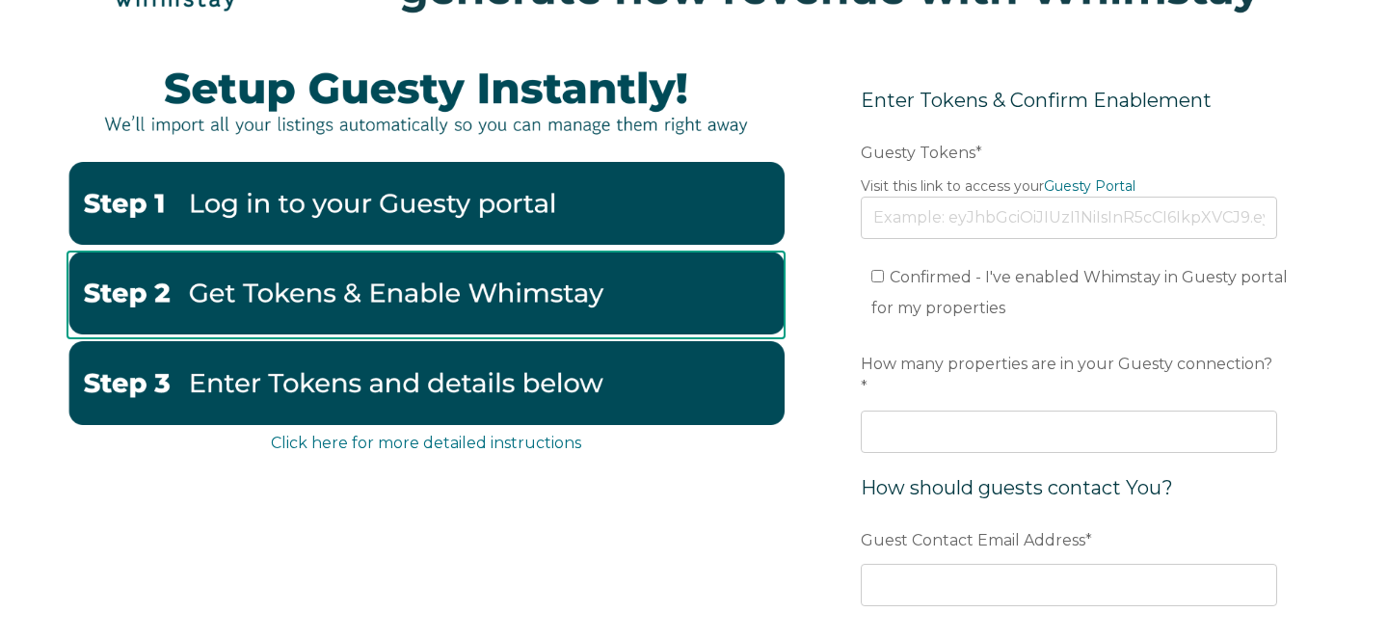
click at [417, 292] on img at bounding box center [425, 293] width 717 height 83
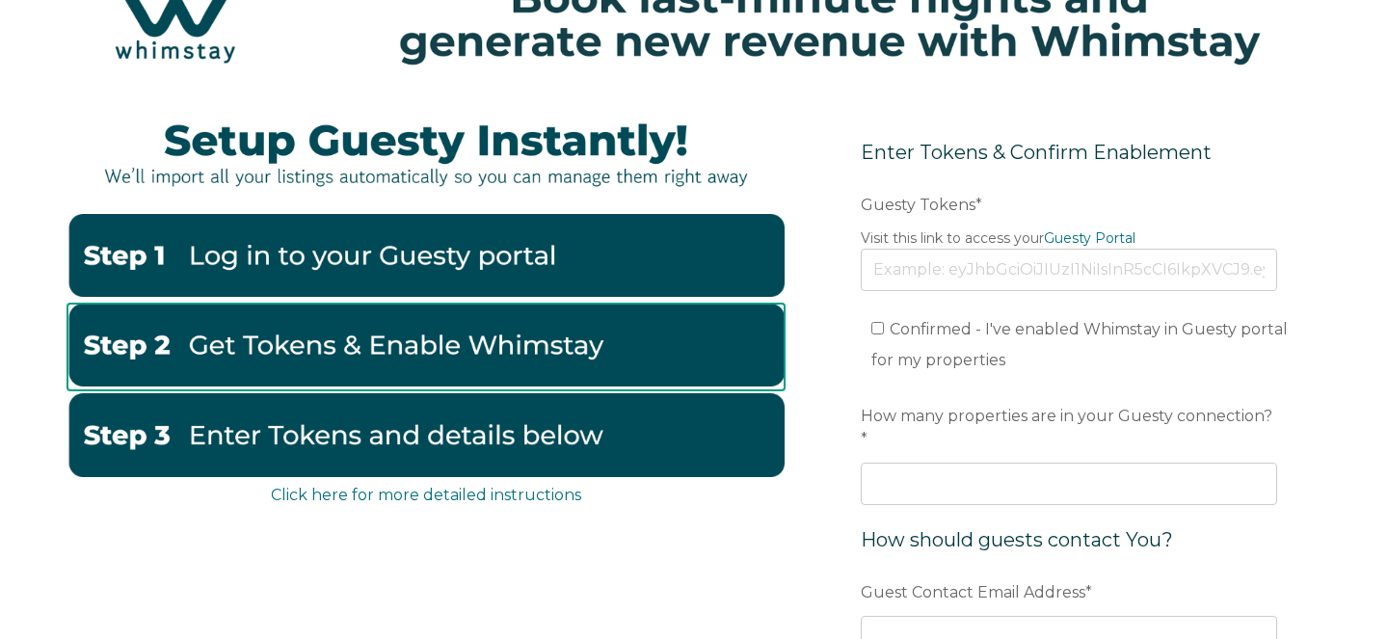
scroll to position [0, 0]
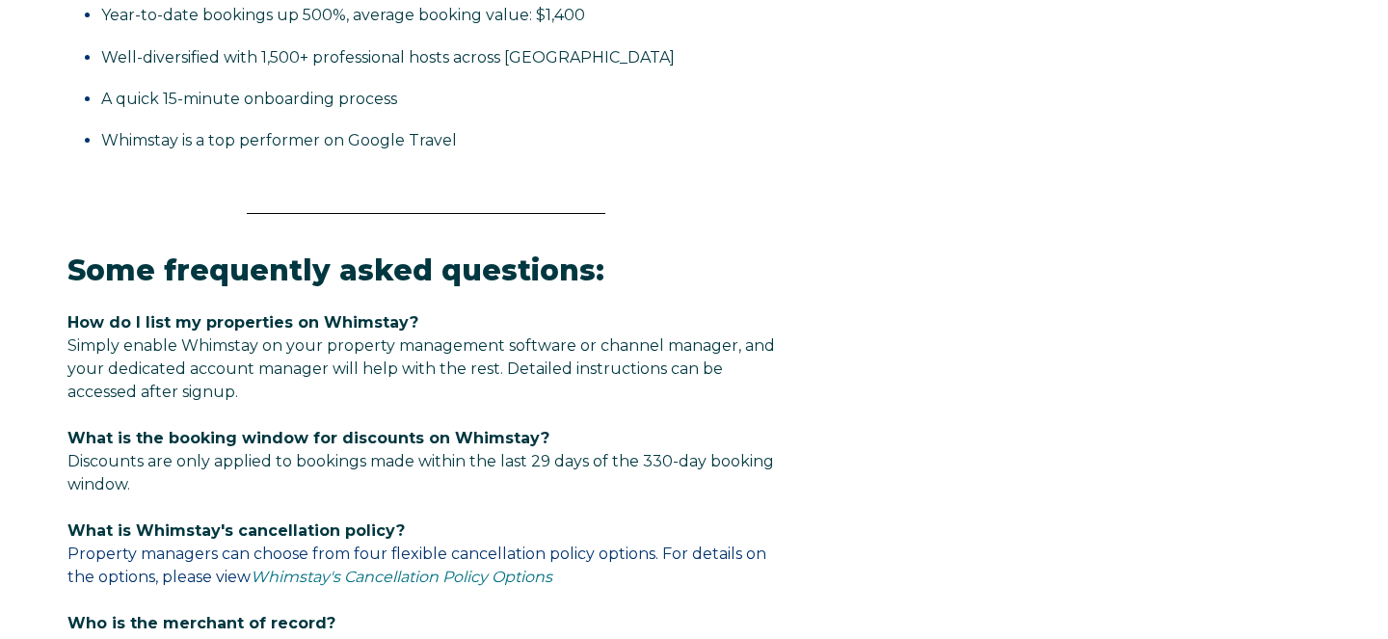
select select "US"
select select "Standard"
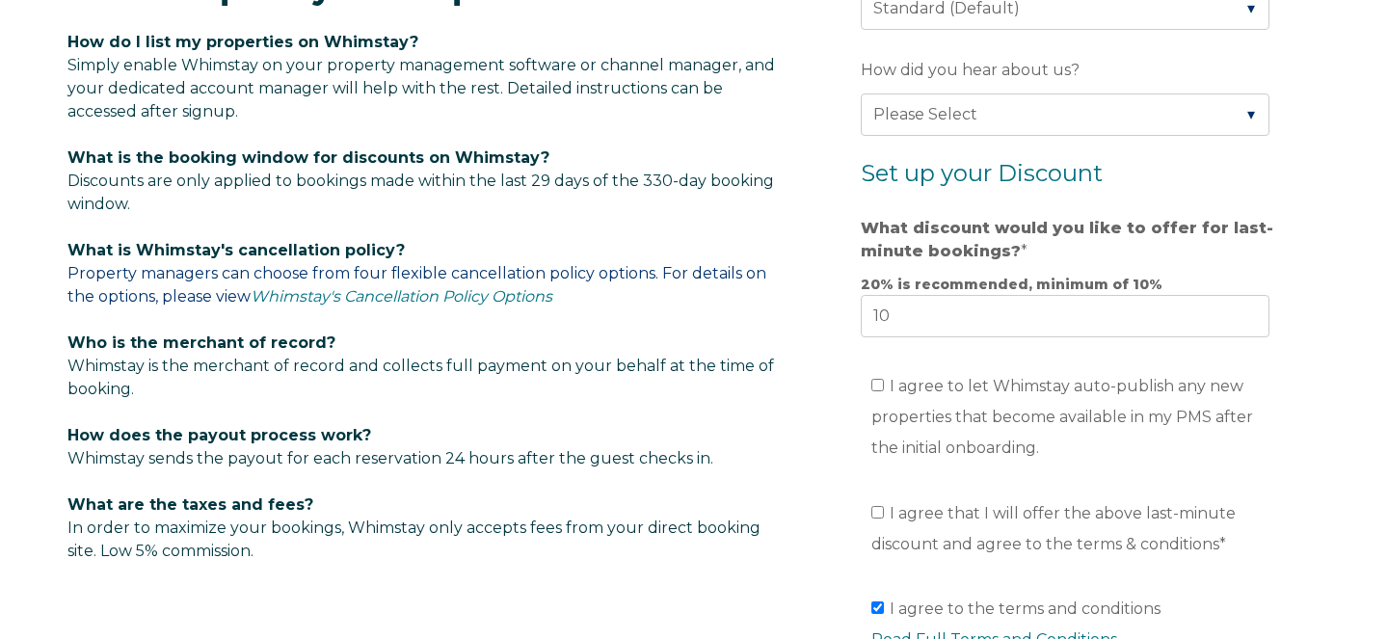
scroll to position [1102, 0]
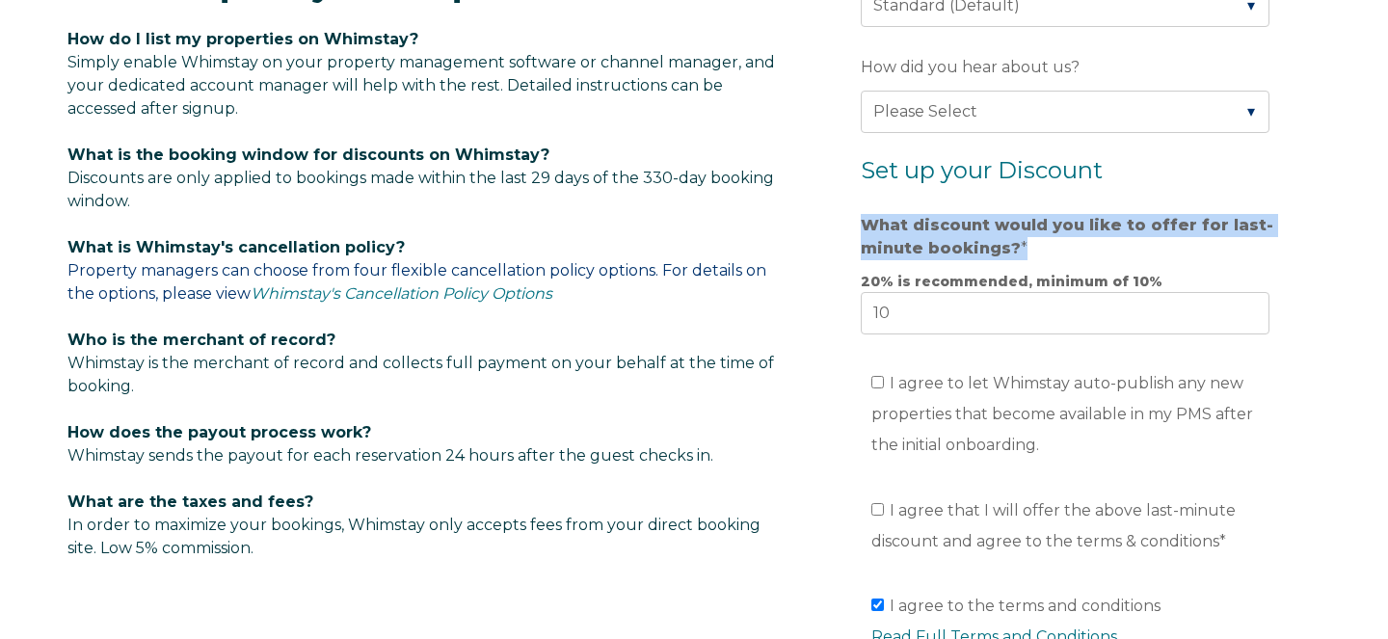
drag, startPoint x: 859, startPoint y: 225, endPoint x: 1028, endPoint y: 258, distance: 173.0
click at [1028, 258] on form "Company Name * Are you using a PMS or Channel Manager? * Please Select Barefoot…" at bounding box center [1068, 49] width 503 height 1610
copy label "What discount would you like to offer for last-minute bookings? *"
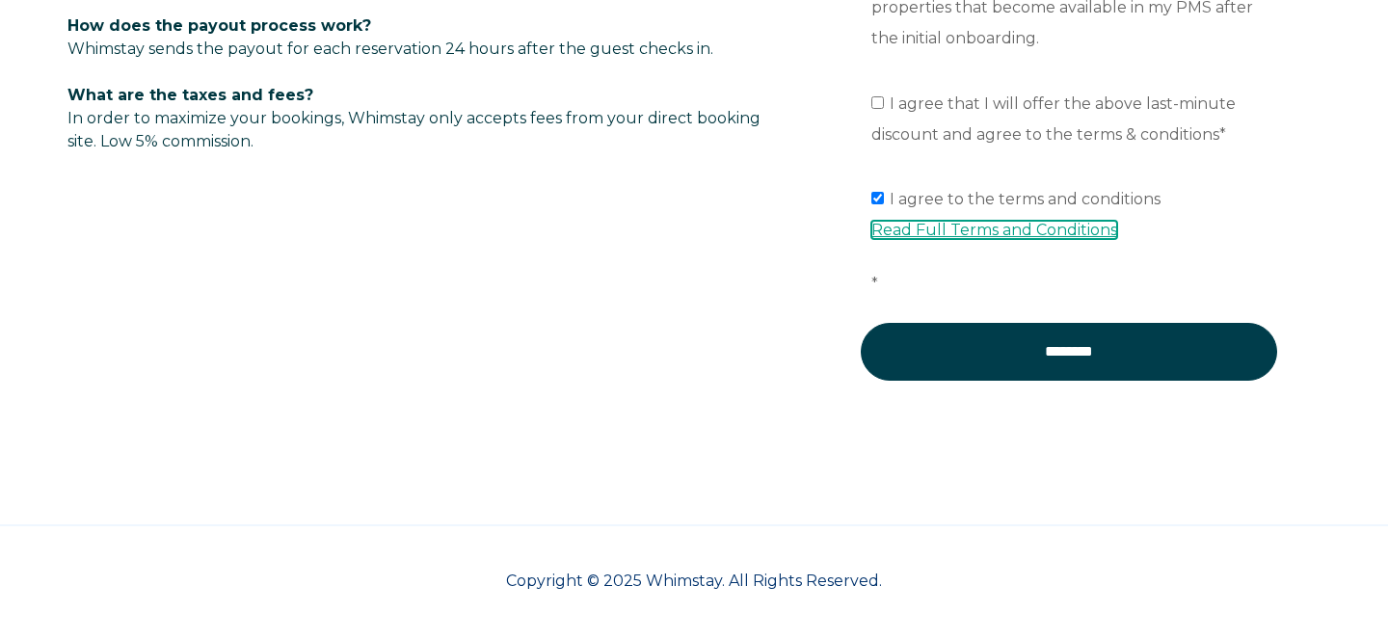
click at [1036, 235] on link "Read Full Terms and Conditions" at bounding box center [994, 230] width 246 height 18
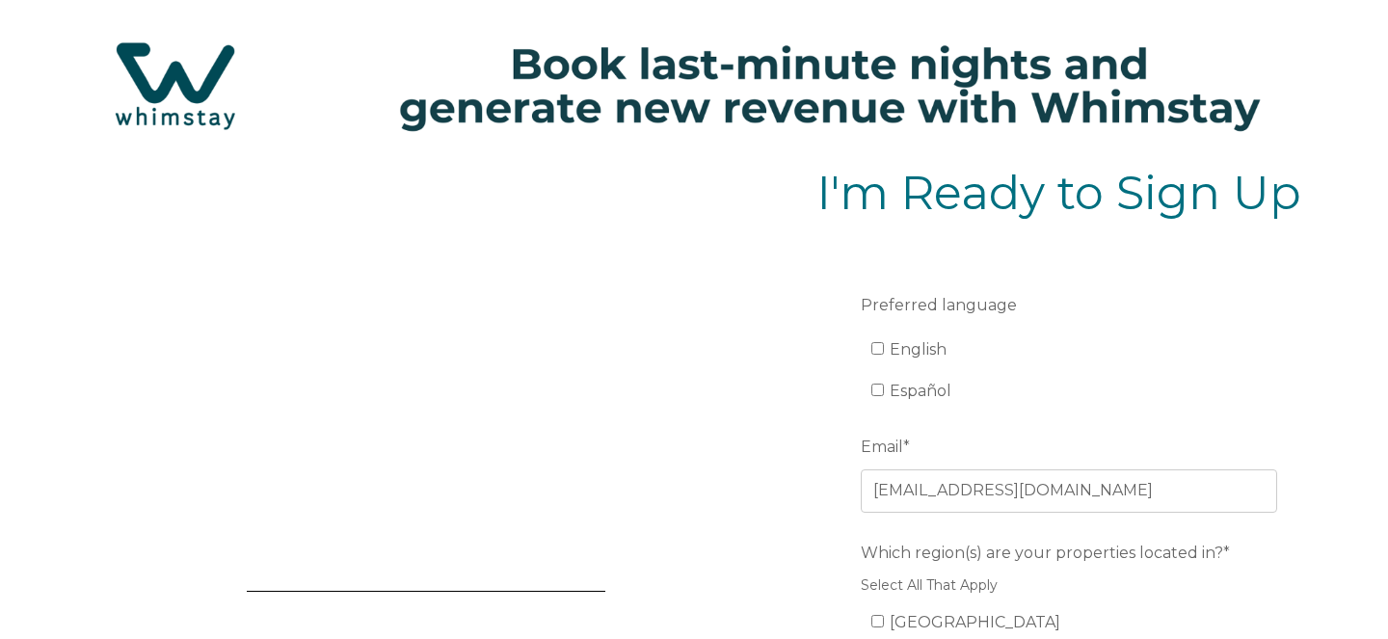
scroll to position [38, 0]
